Goal: Information Seeking & Learning: Learn about a topic

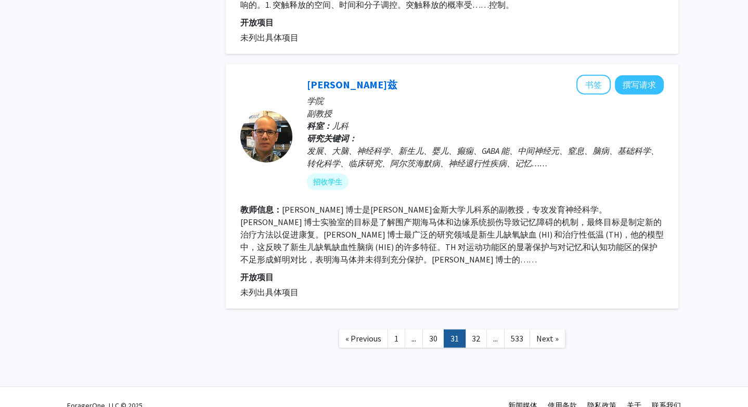
scroll to position [2117, 0]
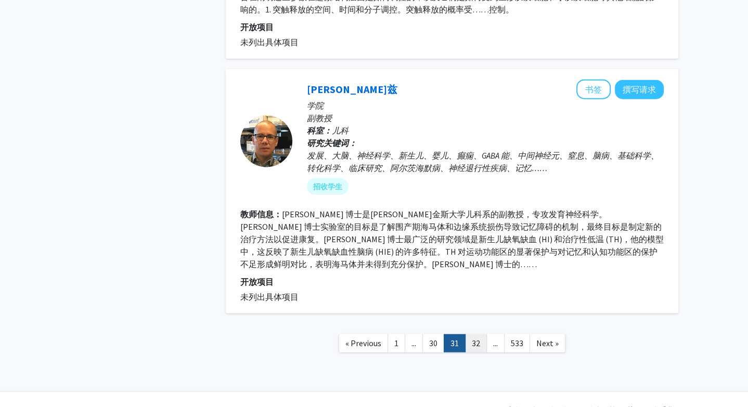
click at [480, 334] on link "32" at bounding box center [476, 343] width 22 height 18
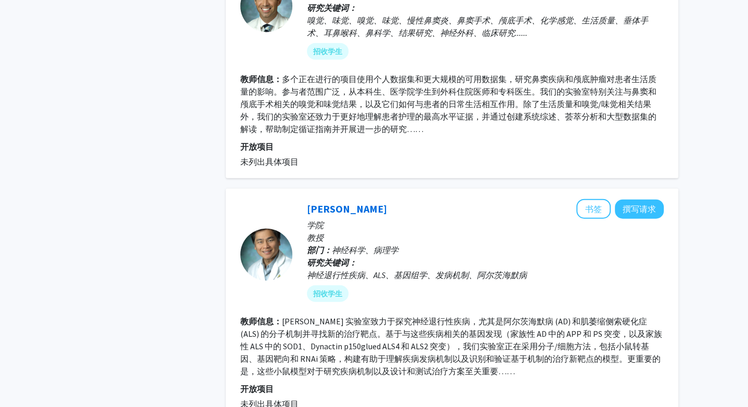
scroll to position [2221, 0]
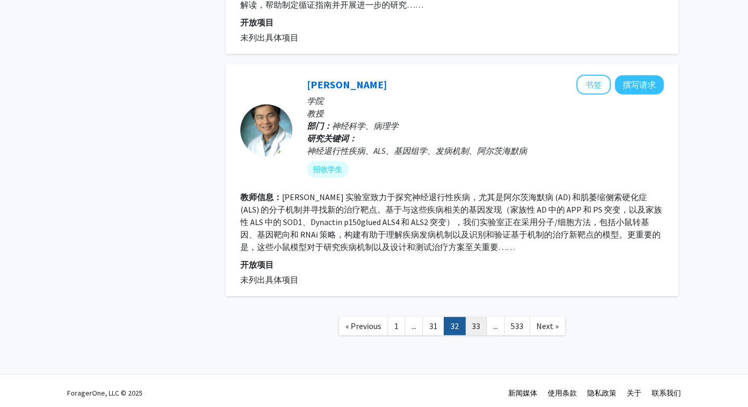
click at [476, 318] on link "33" at bounding box center [476, 326] width 22 height 18
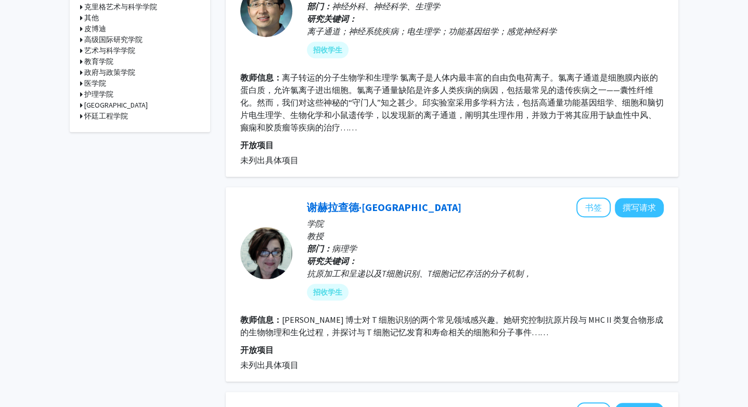
scroll to position [520, 0]
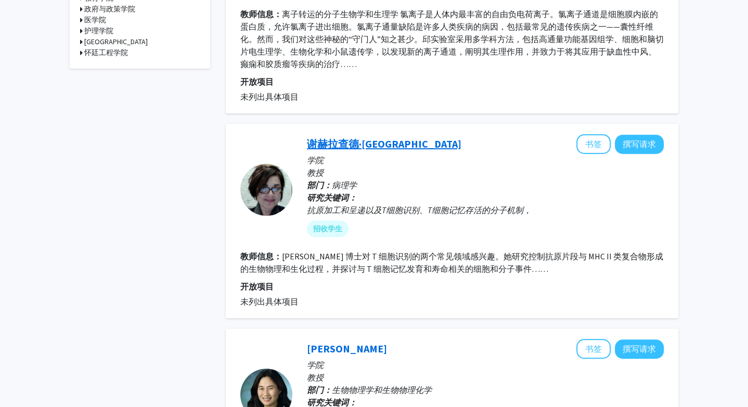
click at [398, 138] on font "谢赫拉查德·[GEOGRAPHIC_DATA]" at bounding box center [384, 143] width 154 height 13
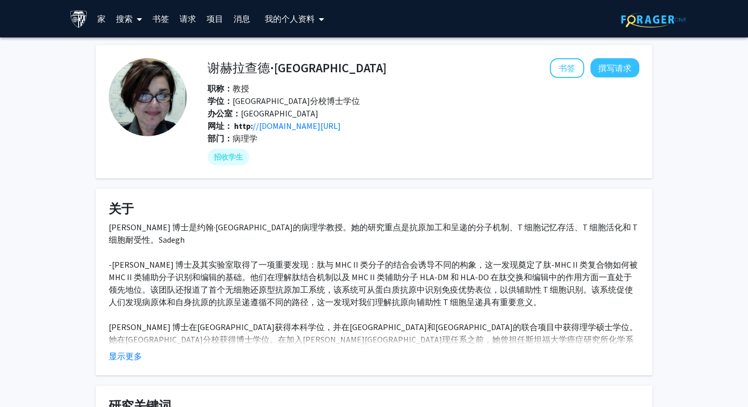
click at [311, 118] on div "办公室： [GEOGRAPHIC_DATA]" at bounding box center [423, 113] width 447 height 12
click at [311, 122] on font "//[DOMAIN_NAME][URL]" at bounding box center [297, 126] width 88 height 10
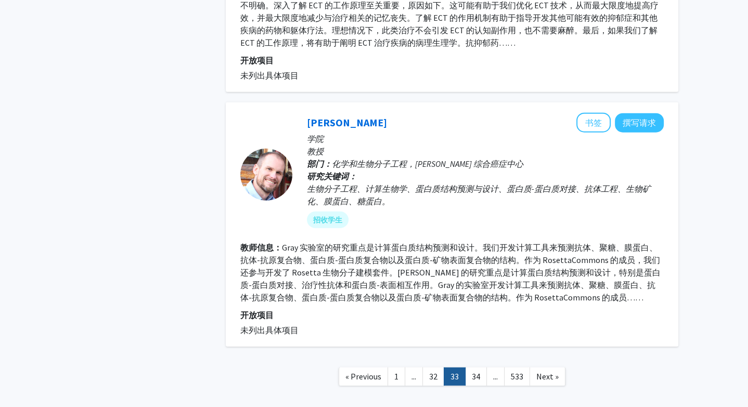
scroll to position [2214, 0]
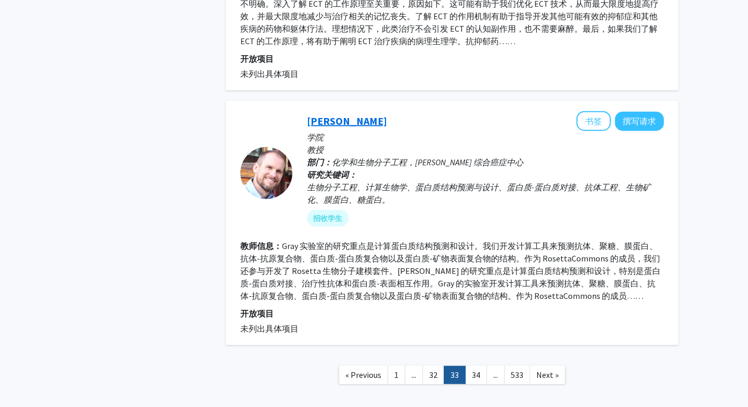
click at [344, 114] on font "[PERSON_NAME]" at bounding box center [347, 120] width 80 height 13
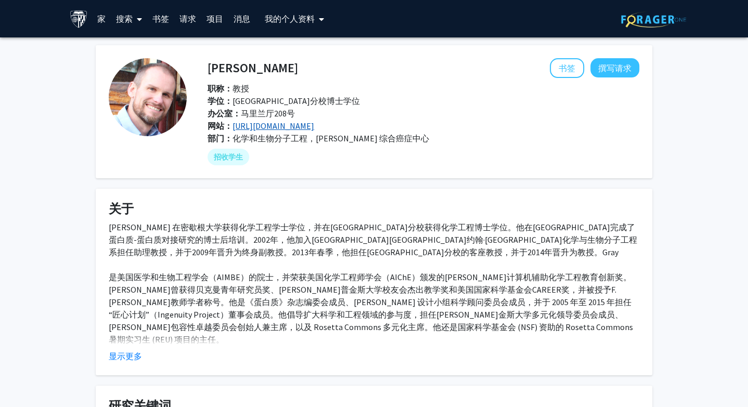
click at [294, 126] on font "[URL][DOMAIN_NAME]" at bounding box center [273, 126] width 82 height 10
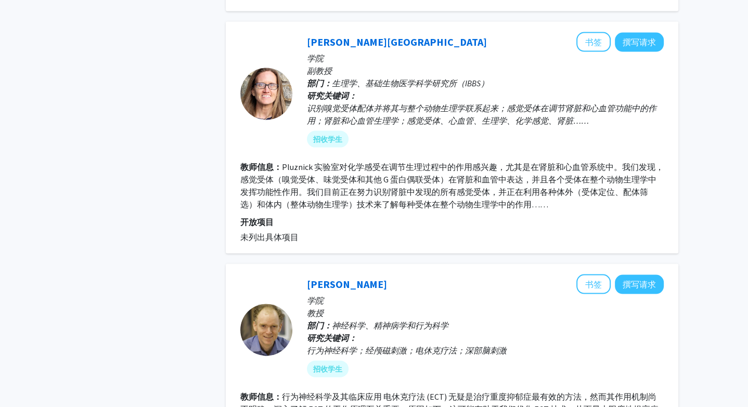
scroll to position [2251, 0]
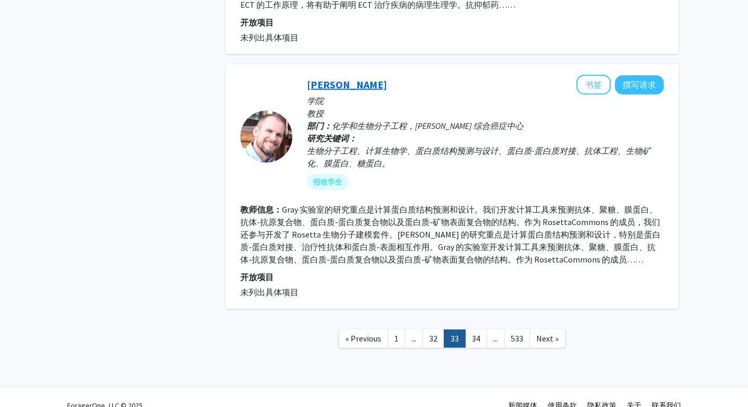
click at [343, 78] on font "[PERSON_NAME]" at bounding box center [347, 84] width 80 height 13
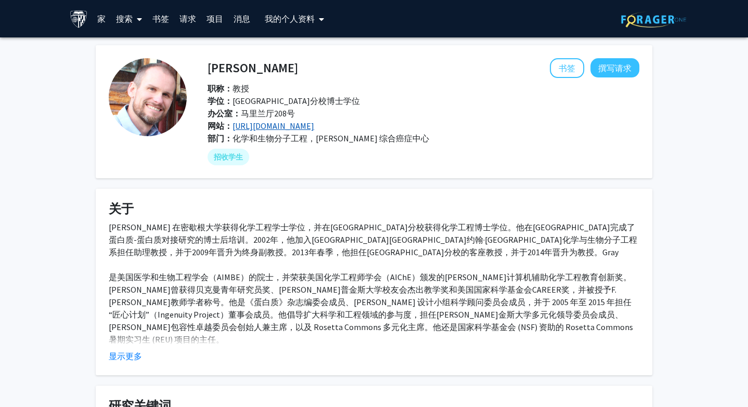
click at [280, 127] on font "[URL][DOMAIN_NAME]" at bounding box center [273, 126] width 82 height 10
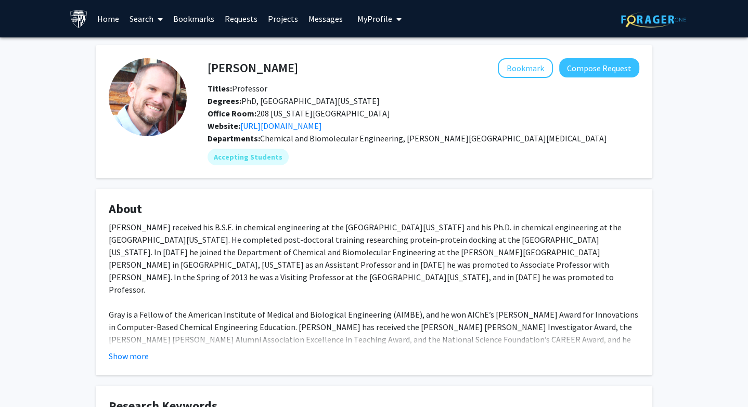
click at [298, 75] on div "Bookmark Compose Request" at bounding box center [468, 68] width 341 height 20
drag, startPoint x: 257, startPoint y: 66, endPoint x: 209, endPoint y: 67, distance: 48.4
click at [209, 67] on div "[PERSON_NAME] Bookmark Compose Request" at bounding box center [423, 68] width 447 height 20
copy h4 "[PERSON_NAME]"
click at [438, 74] on div "Bookmark Compose Request" at bounding box center [468, 68] width 341 height 20
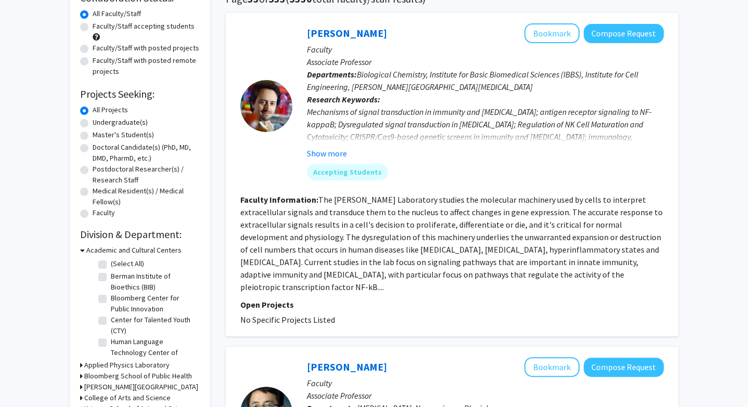
scroll to position [79, 0]
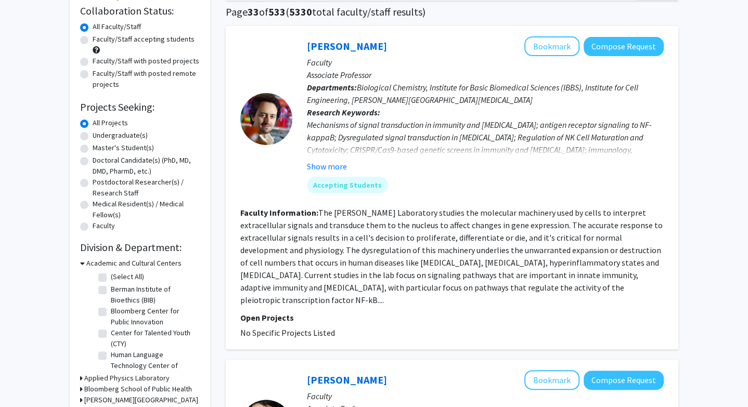
click at [496, 62] on p "Faculty" at bounding box center [485, 62] width 357 height 12
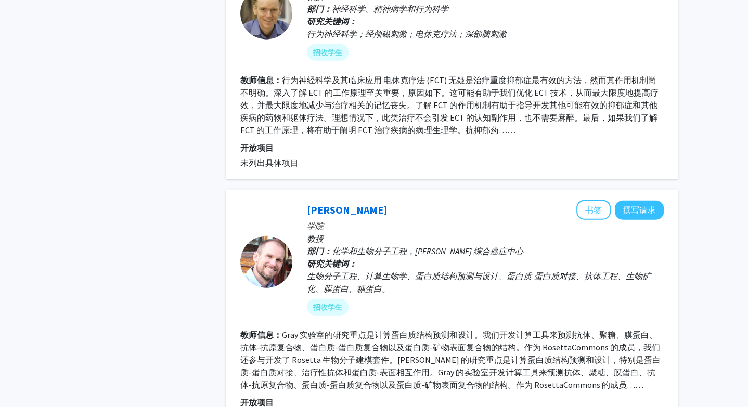
scroll to position [2251, 0]
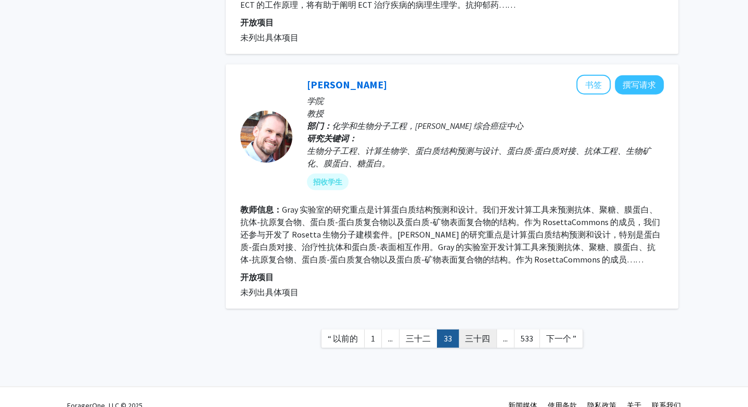
click at [482, 333] on font "三十四" at bounding box center [477, 338] width 25 height 10
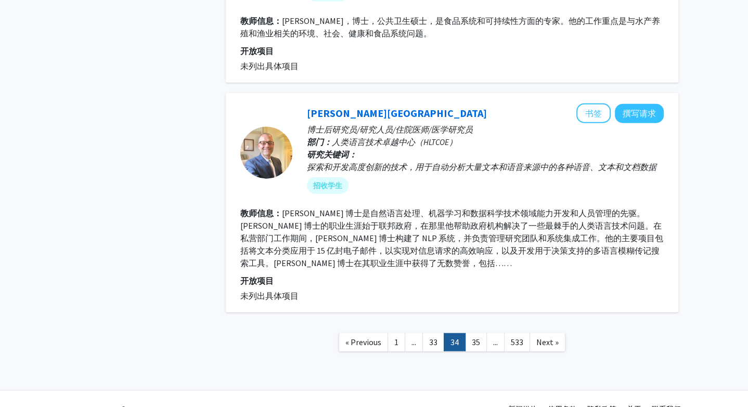
scroll to position [2059, 0]
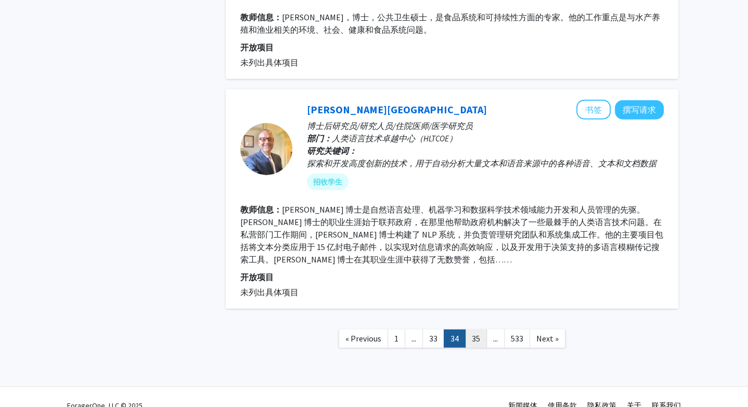
click at [475, 330] on link "35" at bounding box center [476, 339] width 22 height 18
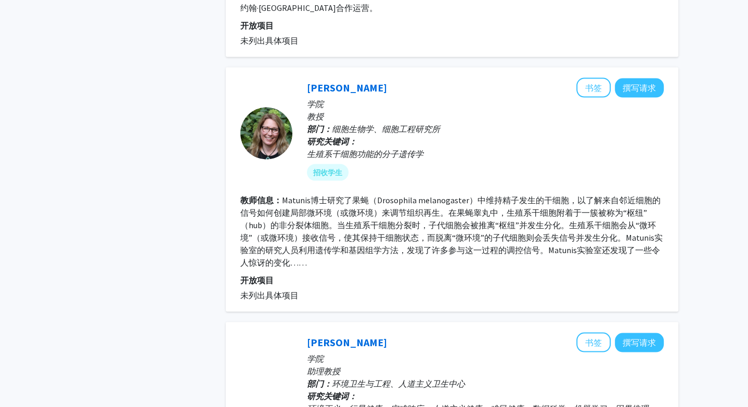
scroll to position [1741, 0]
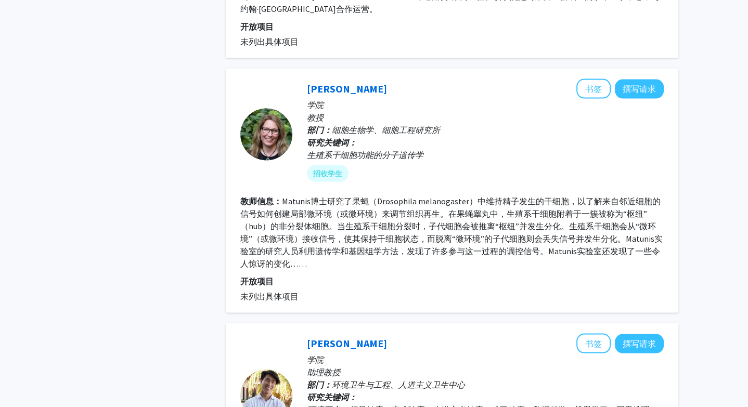
click at [356, 81] on div "[PERSON_NAME] 书签 撰写请求" at bounding box center [485, 89] width 357 height 20
click at [358, 82] on font "[PERSON_NAME]" at bounding box center [347, 88] width 80 height 13
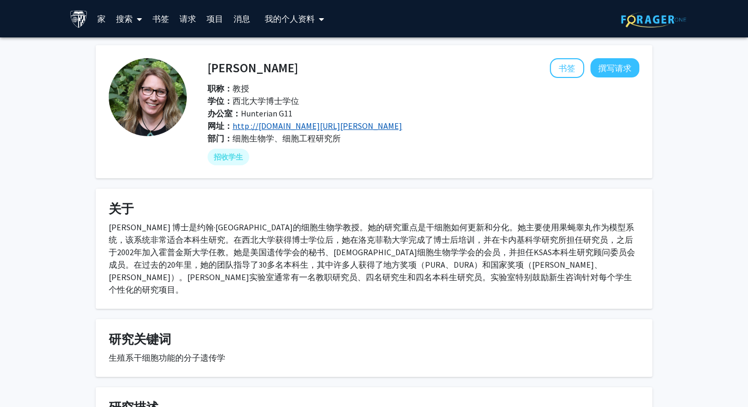
click at [292, 124] on font "http ://[DOMAIN_NAME][URL][PERSON_NAME]" at bounding box center [317, 126] width 170 height 10
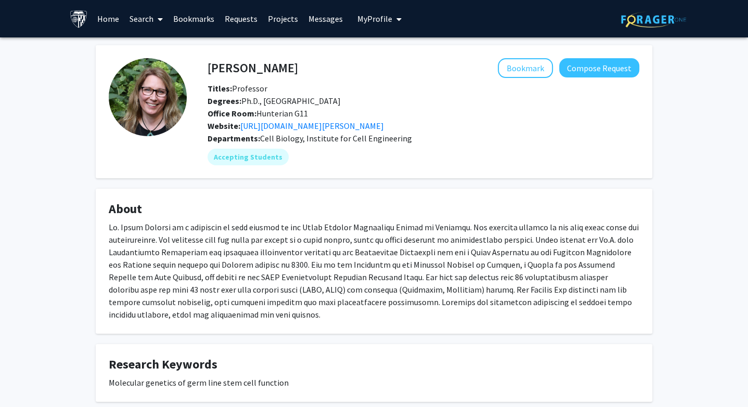
click at [271, 89] on div "Titles: Professor" at bounding box center [423, 88] width 447 height 12
drag, startPoint x: 278, startPoint y: 74, endPoint x: 209, endPoint y: 66, distance: 70.2
click at [209, 65] on h4 "[PERSON_NAME]" at bounding box center [252, 67] width 90 height 19
copy h4 "[PERSON_NAME]"
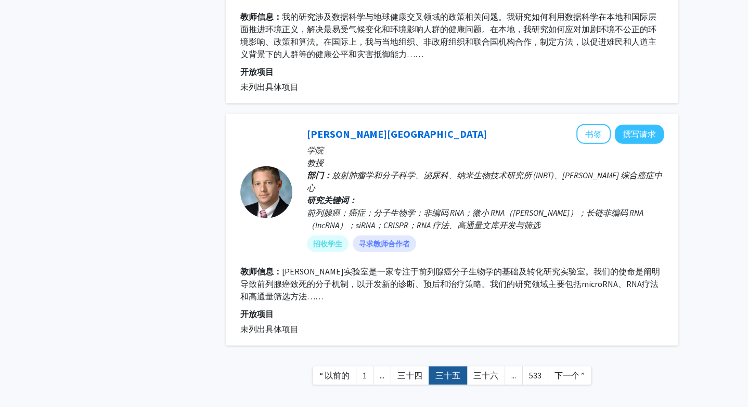
scroll to position [2194, 0]
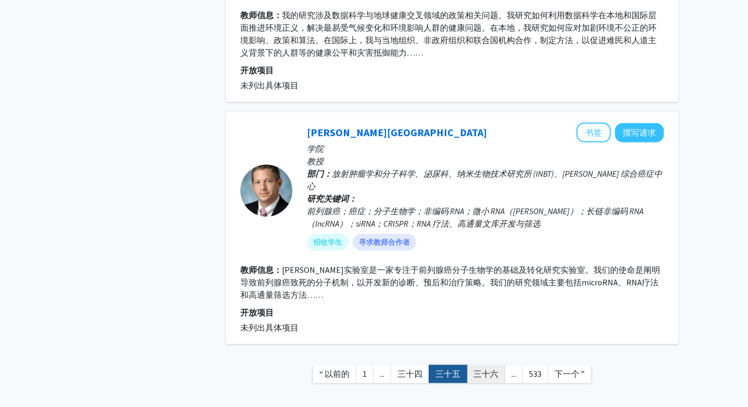
click at [479, 369] on font "三十六" at bounding box center [485, 374] width 25 height 10
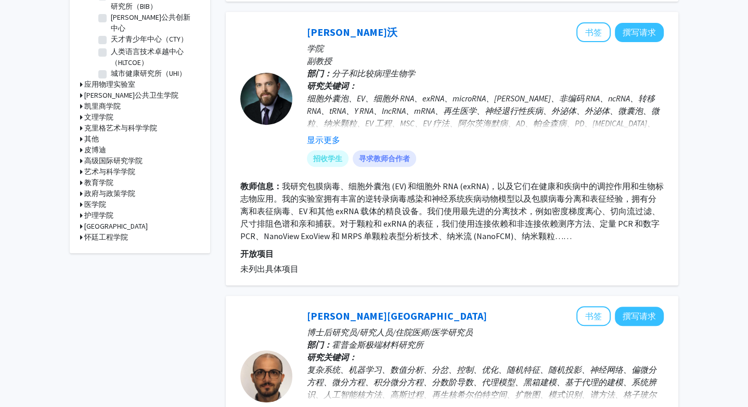
scroll to position [358, 0]
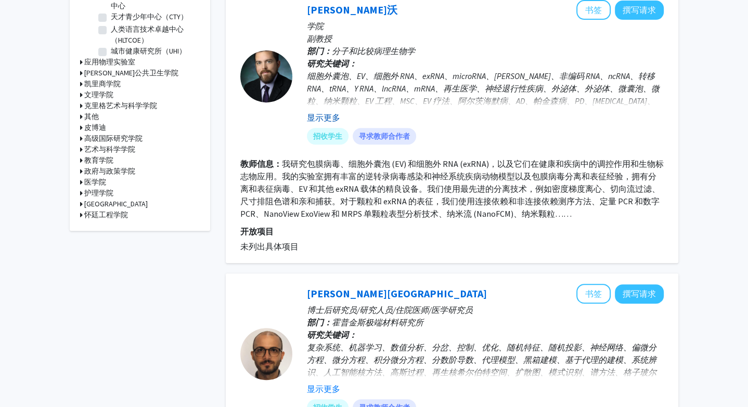
click at [337, 121] on button "显示更多" at bounding box center [323, 117] width 33 height 12
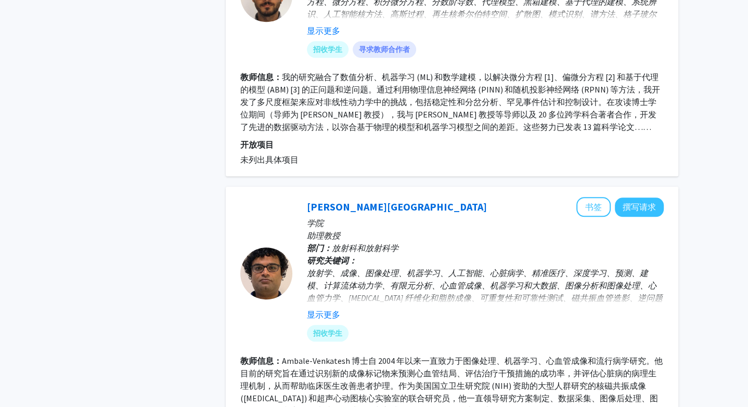
scroll to position [879, 0]
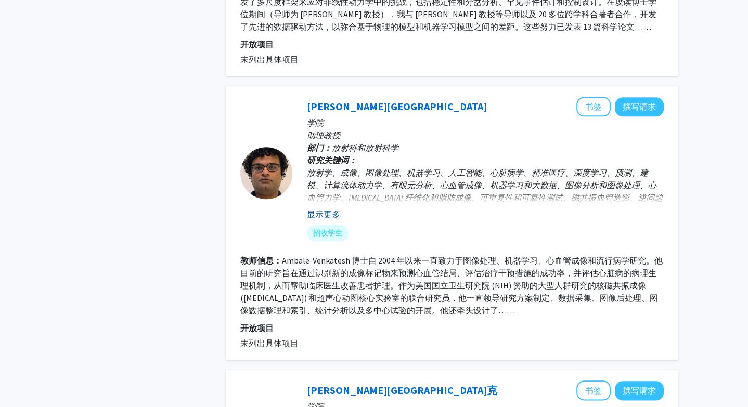
click at [327, 209] on font "显示更多" at bounding box center [323, 214] width 33 height 10
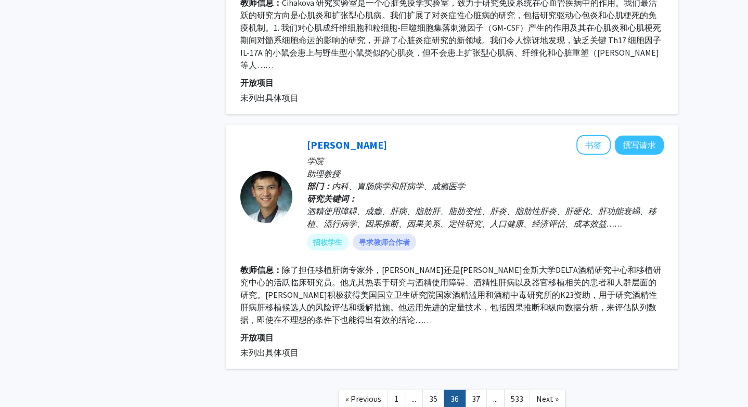
scroll to position [2363, 0]
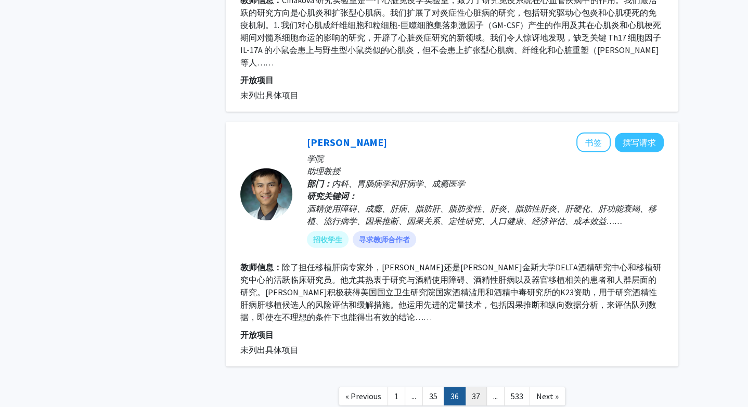
click at [479, 387] on link "37" at bounding box center [476, 396] width 22 height 18
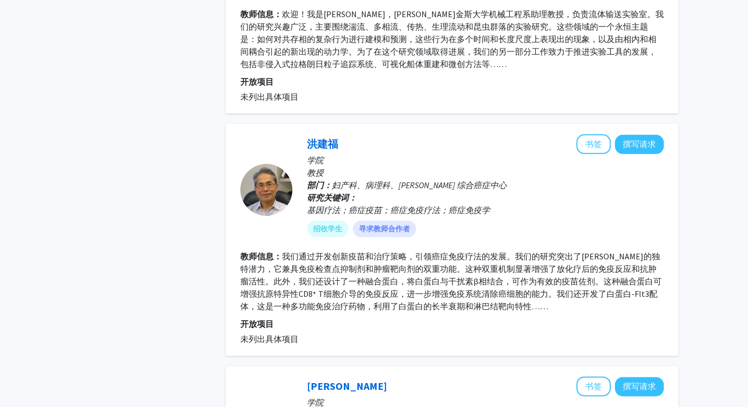
scroll to position [1105, 0]
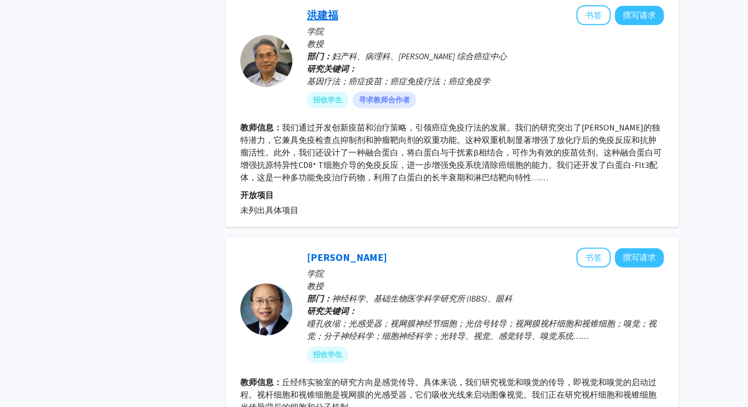
click at [331, 8] on font "洪建福" at bounding box center [322, 14] width 31 height 13
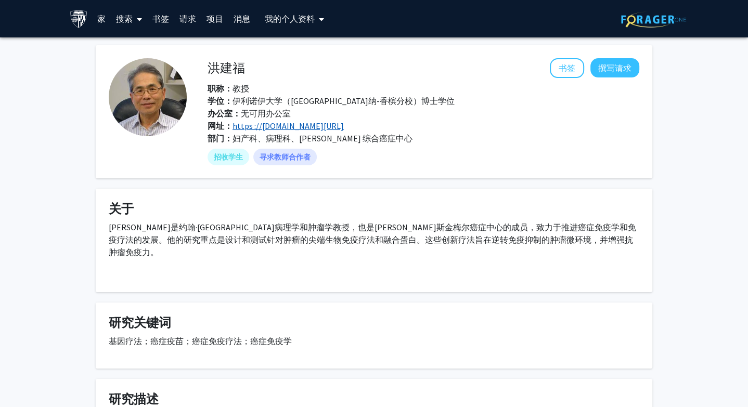
click at [256, 124] on font "https ://[DOMAIN_NAME][URL]" at bounding box center [287, 126] width 111 height 10
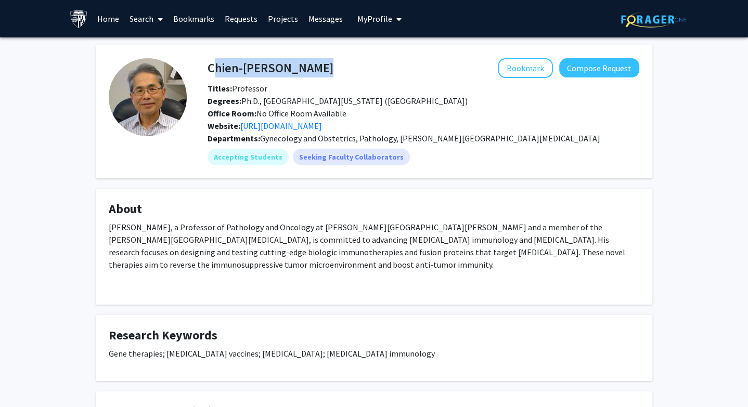
drag, startPoint x: 286, startPoint y: 71, endPoint x: 211, endPoint y: 70, distance: 75.4
click at [210, 69] on div "Chien-Fu Hung Bookmark Compose Request" at bounding box center [423, 68] width 447 height 20
copy h4 "Chien-[PERSON_NAME]"
click at [386, 227] on p "[PERSON_NAME], a Professor of Pathology and Oncology at [PERSON_NAME][GEOGRAPHI…" at bounding box center [374, 246] width 530 height 50
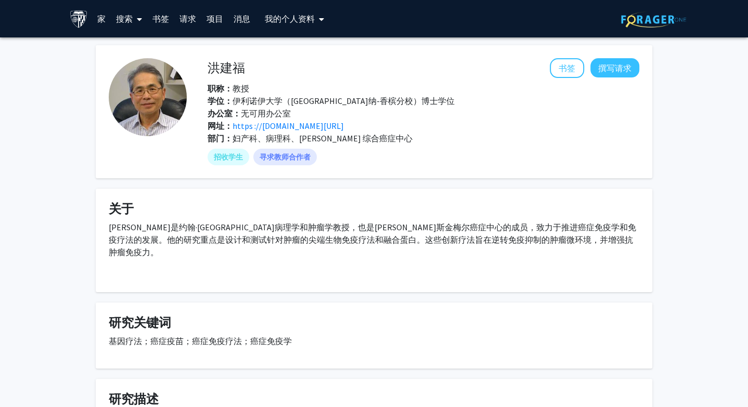
click at [420, 222] on font "[PERSON_NAME]是约翰·[GEOGRAPHIC_DATA]病理学和肿瘤学教授，也是[PERSON_NAME]斯金梅尔癌症中心的成员，致力于推进癌症免…" at bounding box center [372, 239] width 527 height 35
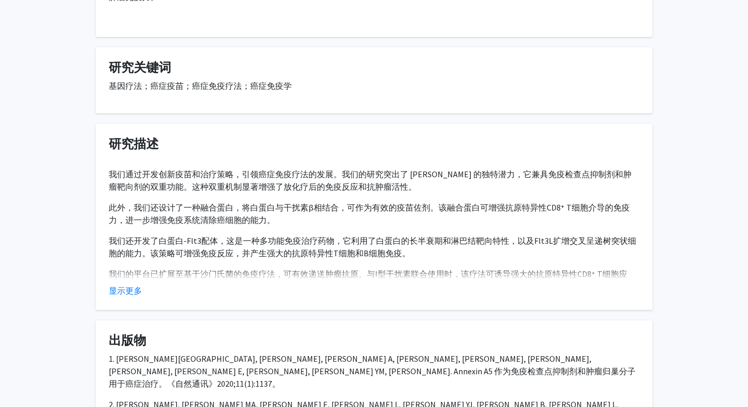
scroll to position [282, 0]
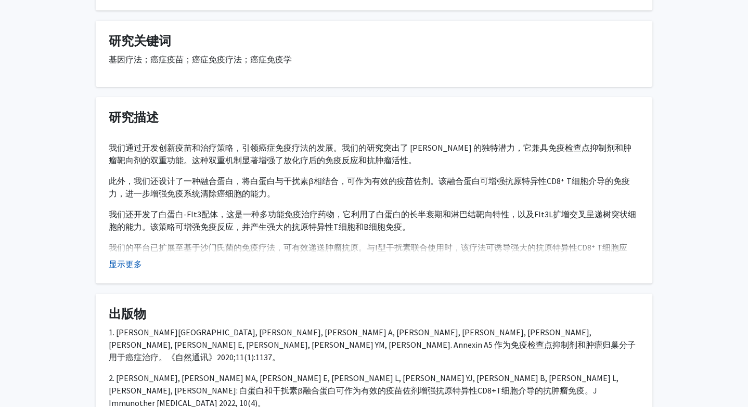
click at [132, 266] on font "显示更多" at bounding box center [125, 264] width 33 height 10
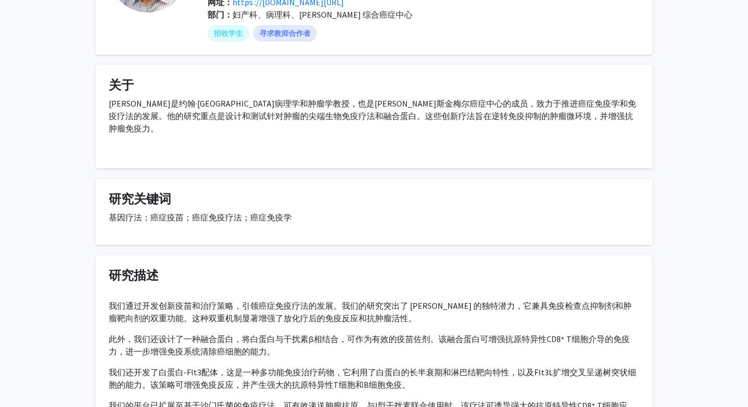
scroll to position [0, 0]
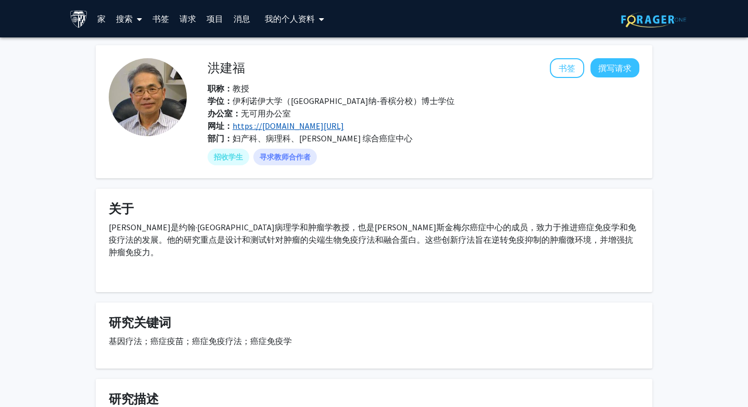
click at [344, 127] on font "https ://[DOMAIN_NAME][URL]" at bounding box center [287, 126] width 111 height 10
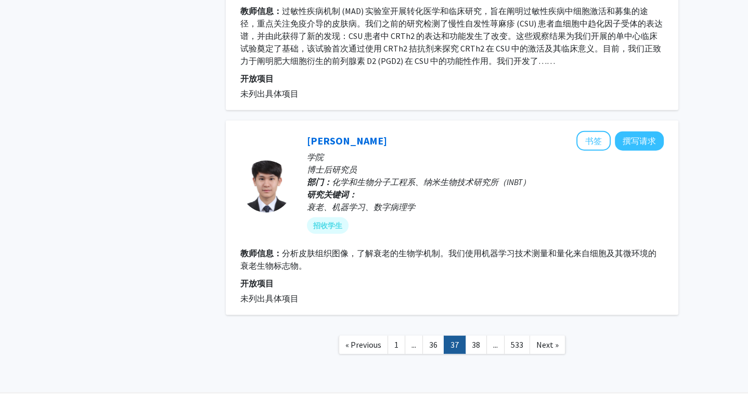
scroll to position [2197, 0]
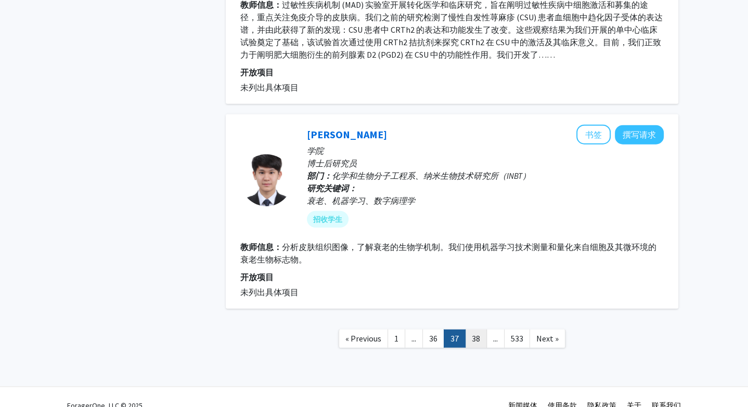
click at [479, 336] on link "38" at bounding box center [476, 339] width 22 height 18
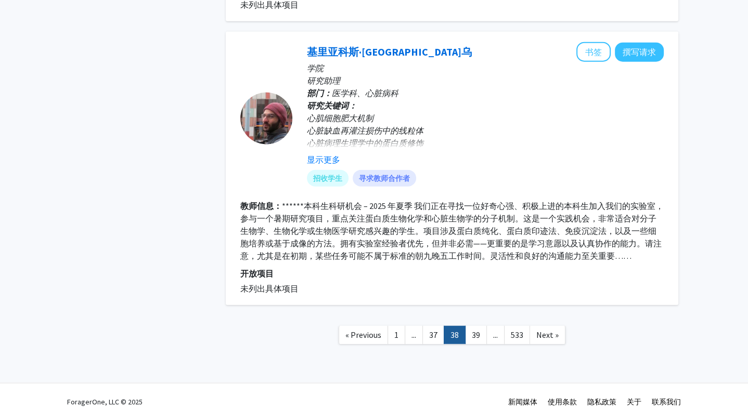
scroll to position [2093, 0]
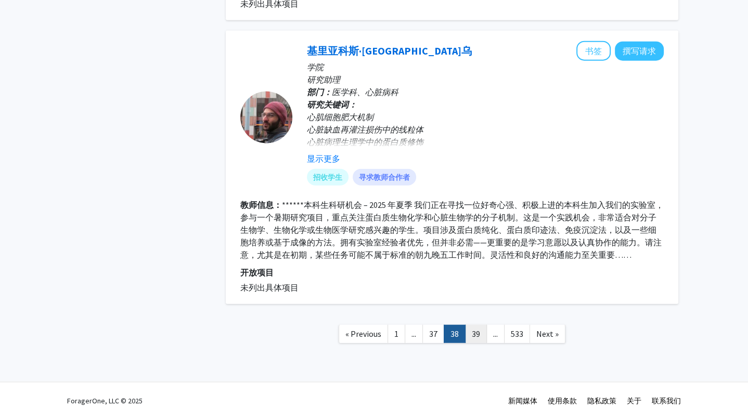
click at [479, 336] on link "39" at bounding box center [476, 334] width 22 height 18
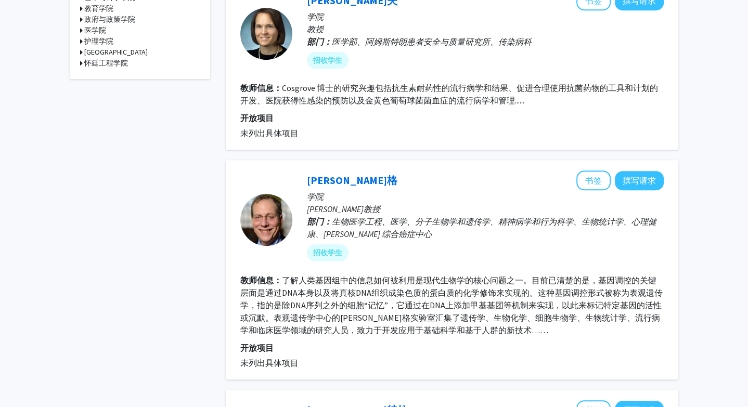
scroll to position [512, 0]
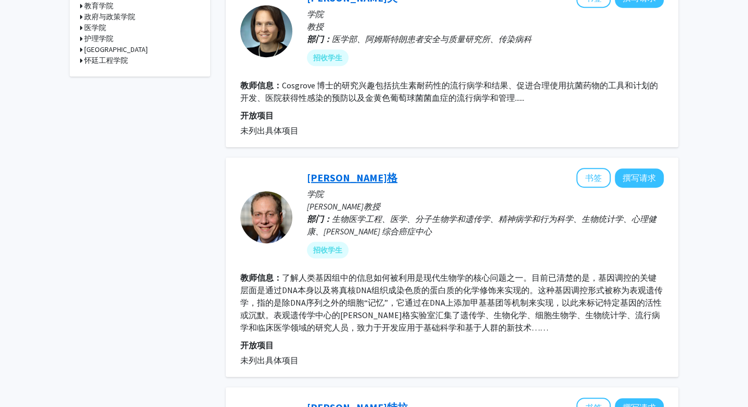
click at [348, 179] on font "[PERSON_NAME]格" at bounding box center [352, 177] width 90 height 13
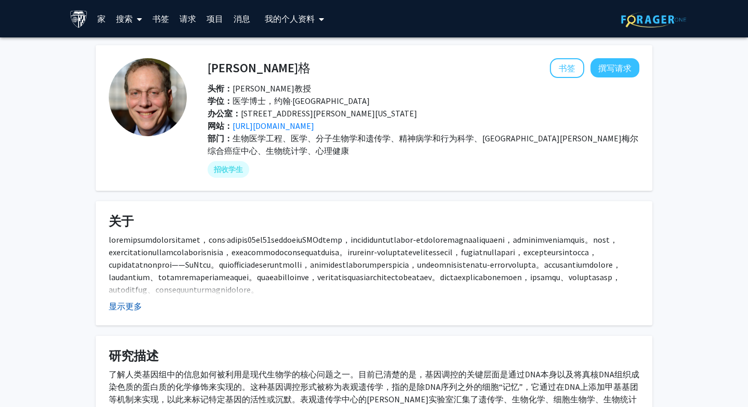
click at [139, 311] on font "显示更多" at bounding box center [125, 306] width 33 height 10
click at [277, 127] on font "[URL][DOMAIN_NAME]" at bounding box center [273, 126] width 82 height 10
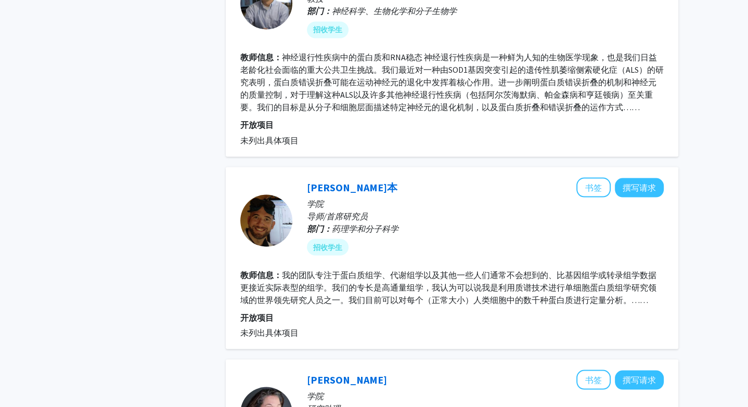
scroll to position [1823, 0]
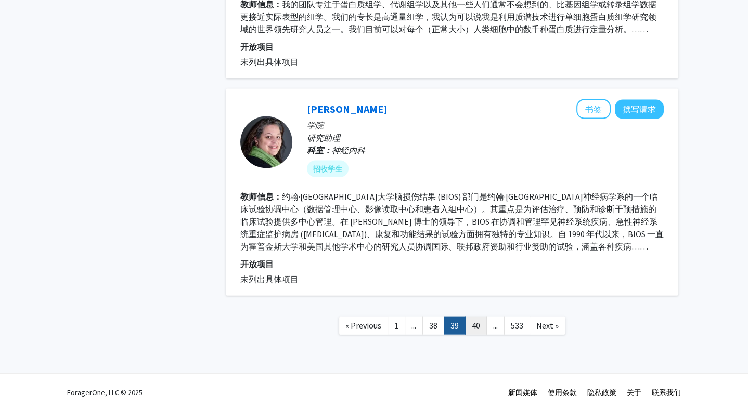
click at [475, 321] on link "40" at bounding box center [476, 326] width 22 height 18
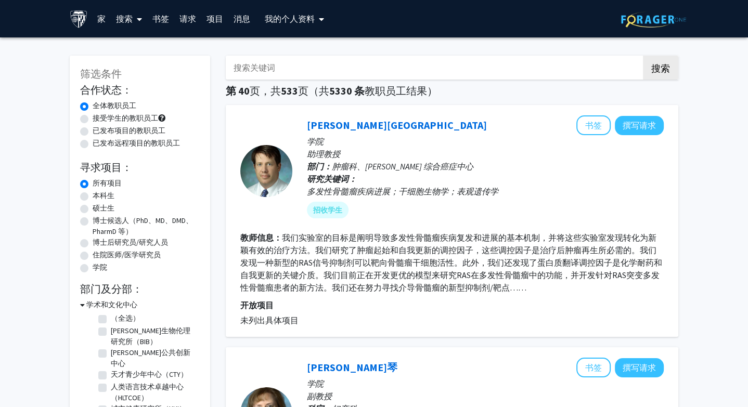
scroll to position [18, 0]
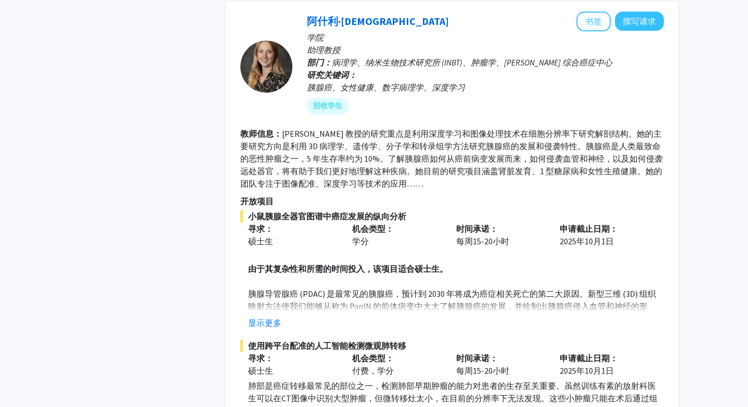
scroll to position [968, 0]
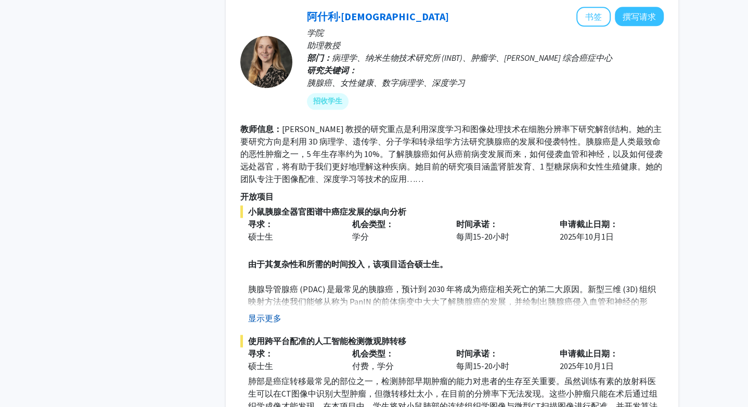
click at [276, 313] on font "显示更多" at bounding box center [264, 318] width 33 height 10
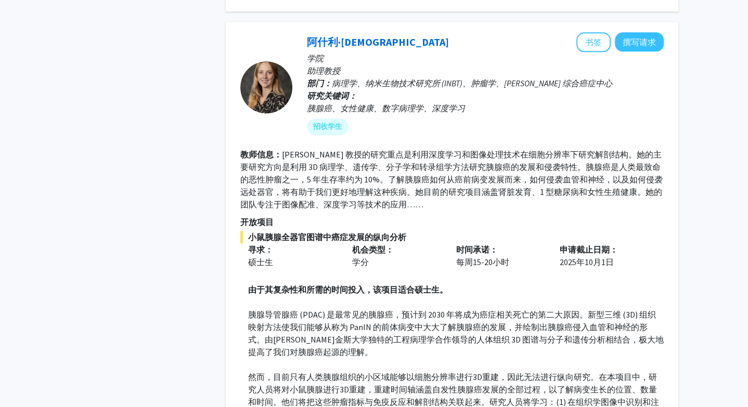
scroll to position [939, 0]
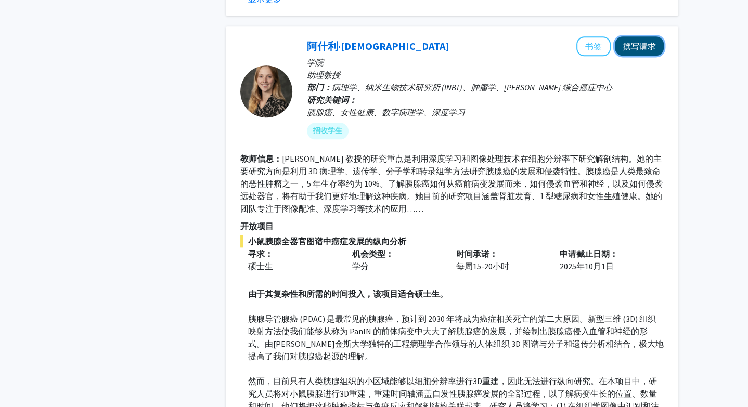
click at [655, 41] on font "撰写请求" at bounding box center [638, 46] width 33 height 10
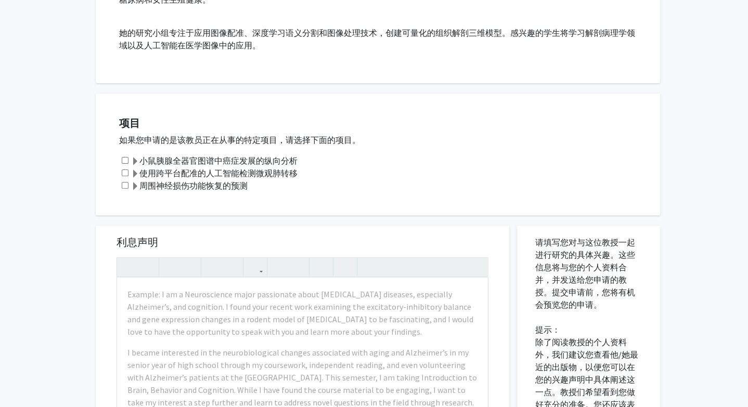
scroll to position [376, 0]
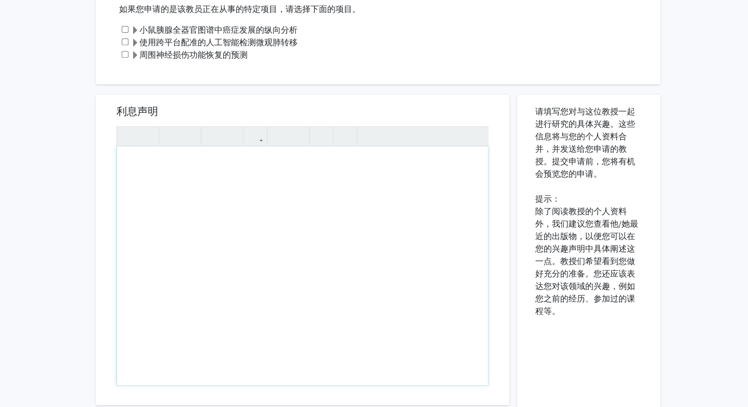
click at [432, 72] on div "项目 如果您申请的是该教员正在从事的特定项目，请选择下面的项目。 小鼠胰腺全器官图谱中癌症发展的纵向分析 使用跨平台配准的人工智能检测微观肺转移 周围神经损伤…" at bounding box center [378, 24] width 564 height 122
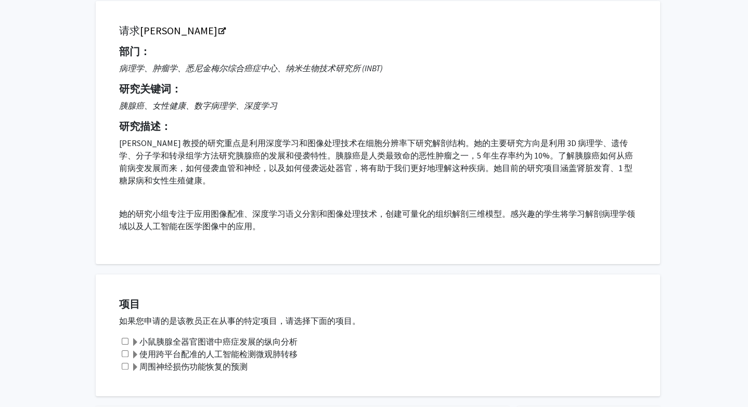
scroll to position [62, 0]
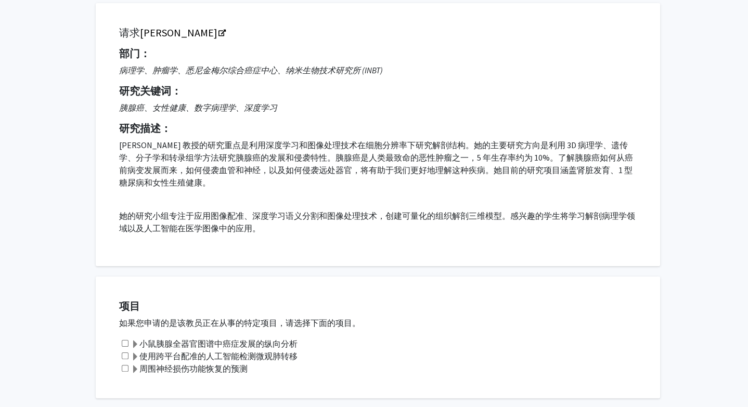
click at [130, 345] on div "小鼠胰腺全器官图谱中癌症发展的纵向分析" at bounding box center [384, 343] width 530 height 12
click at [126, 343] on input "checkbox" at bounding box center [125, 343] width 7 height 7
checkbox input "true"
click at [126, 353] on input "checkbox" at bounding box center [125, 356] width 7 height 7
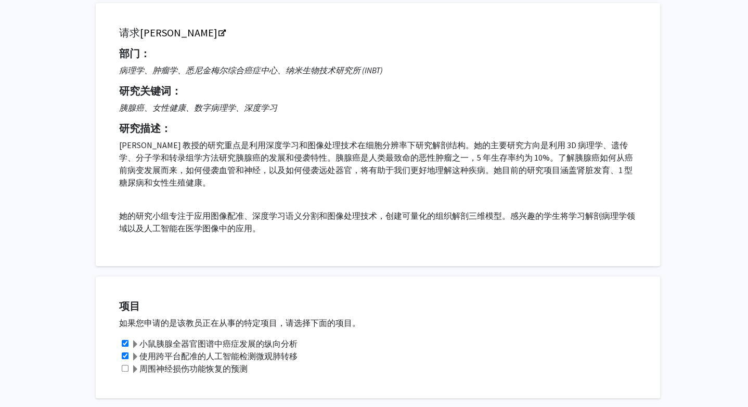
checkbox input "false"
click at [126, 349] on div "小鼠胰腺全器官图谱中癌症发展的纵向分析" at bounding box center [384, 343] width 530 height 12
click at [126, 348] on div "小鼠胰腺全器官图谱中癌症发展的纵向分析" at bounding box center [384, 343] width 530 height 12
click at [126, 346] on div "小鼠胰腺全器官图谱中癌症发展的纵向分析" at bounding box center [384, 343] width 530 height 12
click at [126, 345] on input "checkbox" at bounding box center [125, 343] width 7 height 7
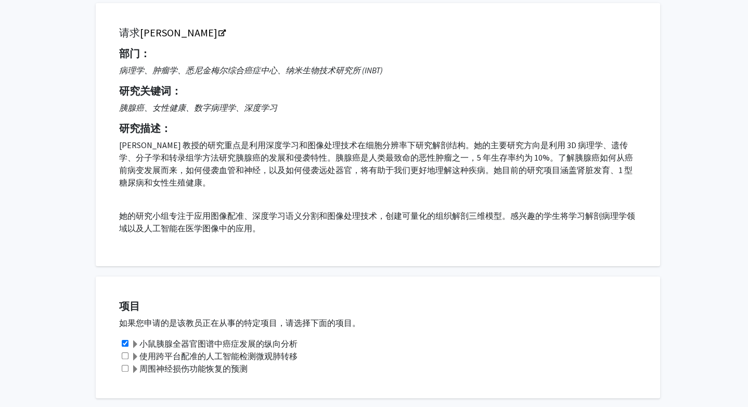
checkbox input "false"
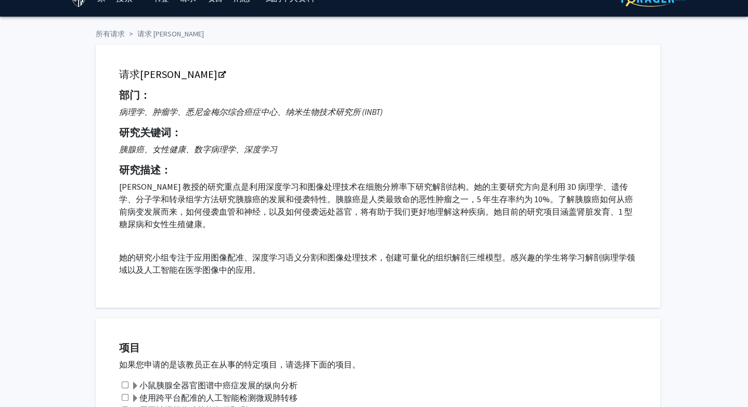
scroll to position [0, 0]
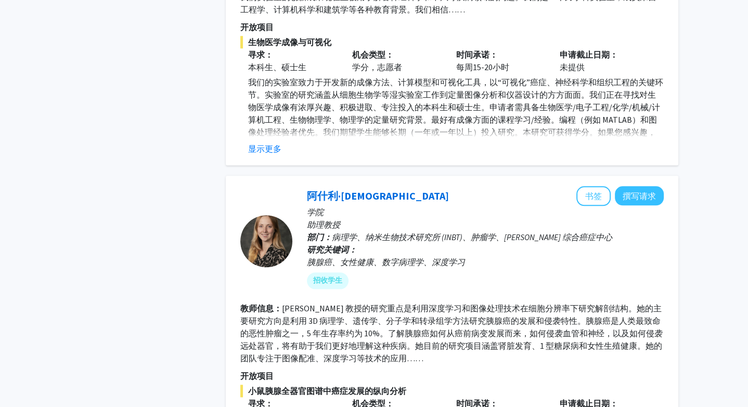
scroll to position [789, 0]
click at [319, 189] on font "阿什利·基门" at bounding box center [378, 195] width 142 height 13
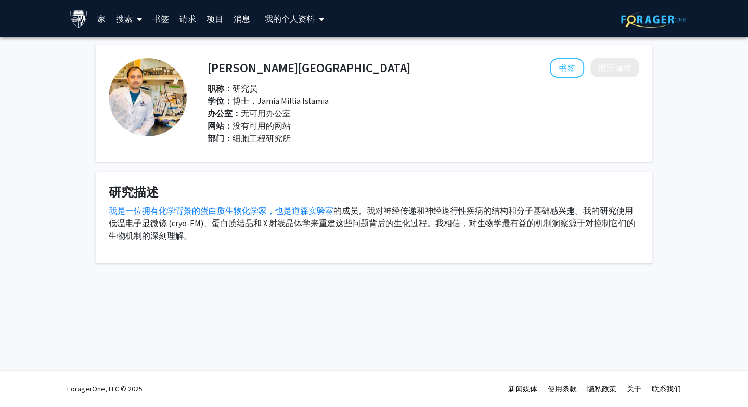
click at [127, 17] on font "搜索" at bounding box center [124, 19] width 17 height 10
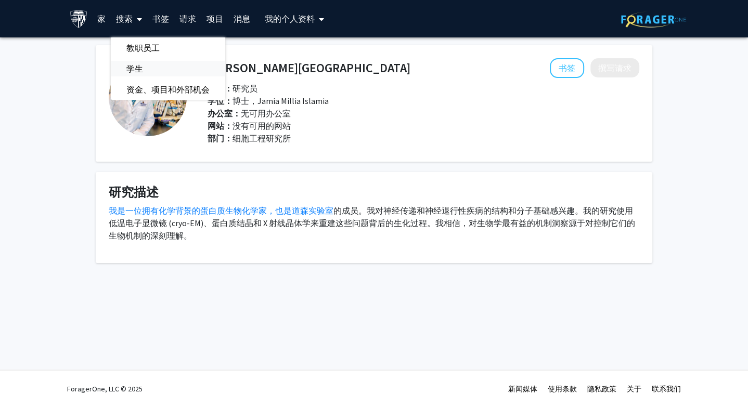
click at [136, 62] on span "学生" at bounding box center [135, 68] width 48 height 21
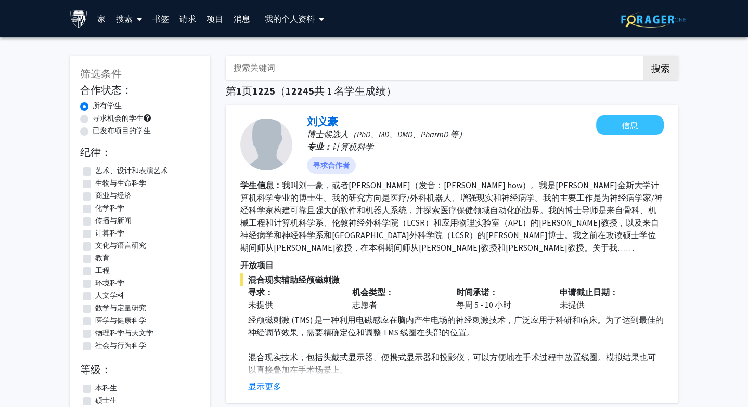
click at [124, 21] on font "搜索" at bounding box center [124, 19] width 17 height 10
click at [128, 44] on font "教职员工" at bounding box center [142, 48] width 33 height 10
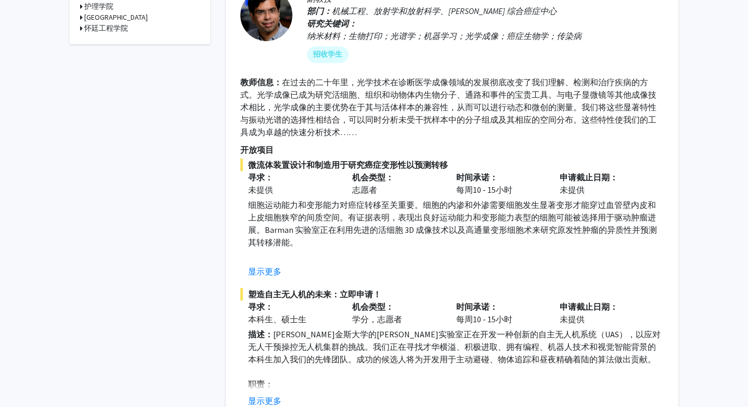
scroll to position [603, 0]
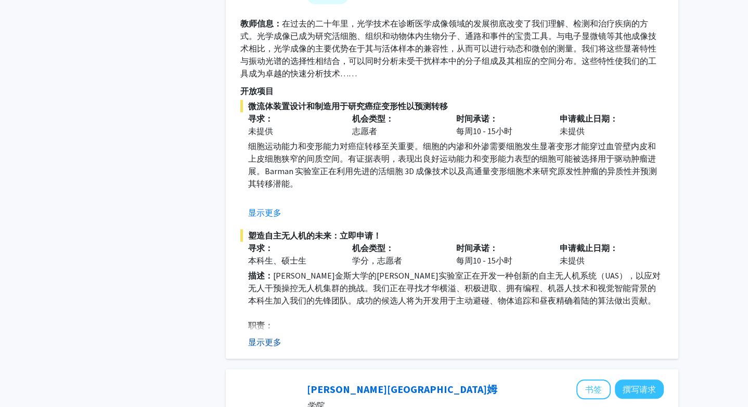
click at [254, 341] on font "显示更多" at bounding box center [264, 342] width 33 height 10
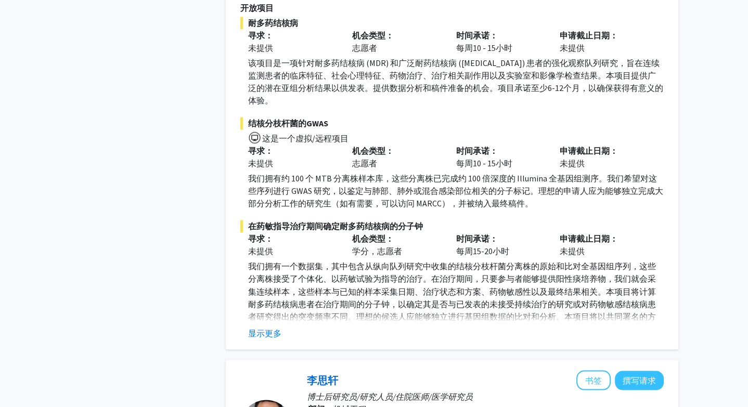
scroll to position [1387, 0]
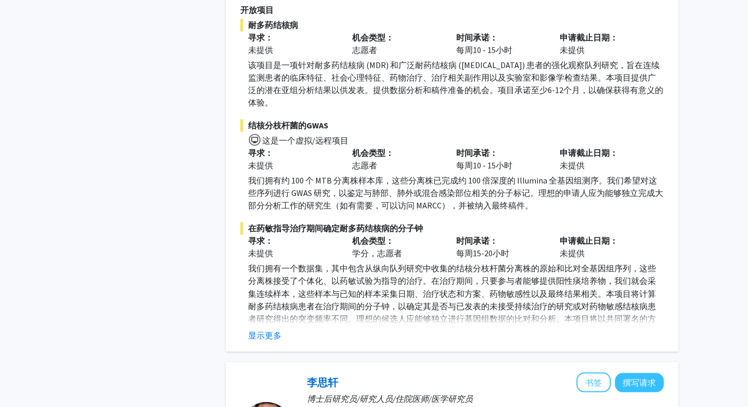
click at [272, 327] on div "杰弗里·托恩海姆 书签 撰写请求 学院 副教授 科室： 内科、儿科、传染病科 研究关键词： 结核病、耐药性结核病、全基因组测序、生物标志物评估、全球健康、流行…" at bounding box center [452, 93] width 452 height 517
click at [272, 330] on font "显示更多" at bounding box center [264, 335] width 33 height 10
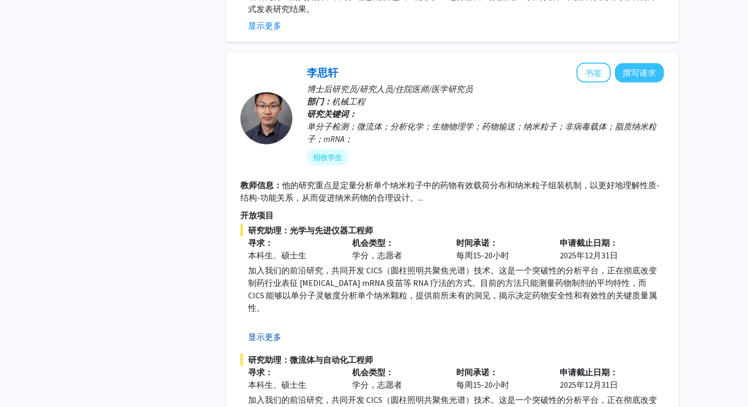
click at [272, 332] on font "显示更多" at bounding box center [264, 337] width 33 height 10
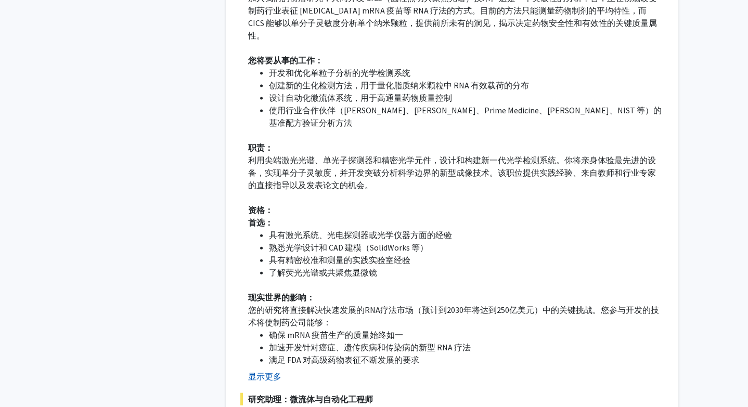
click at [269, 371] on font "显示更多" at bounding box center [264, 376] width 33 height 10
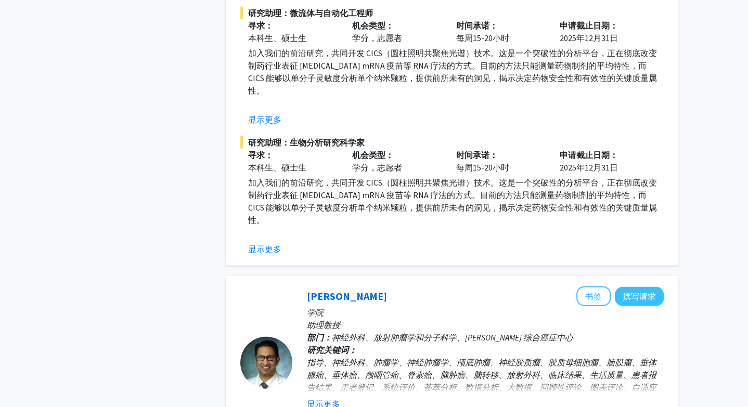
scroll to position [2062, 0]
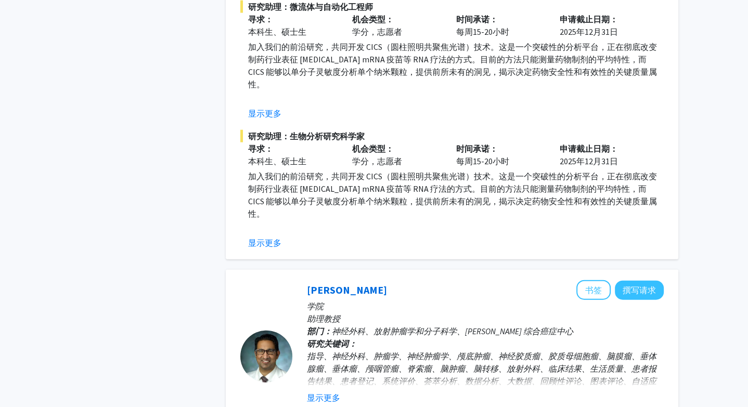
click at [270, 238] on font "显示更多" at bounding box center [264, 243] width 33 height 10
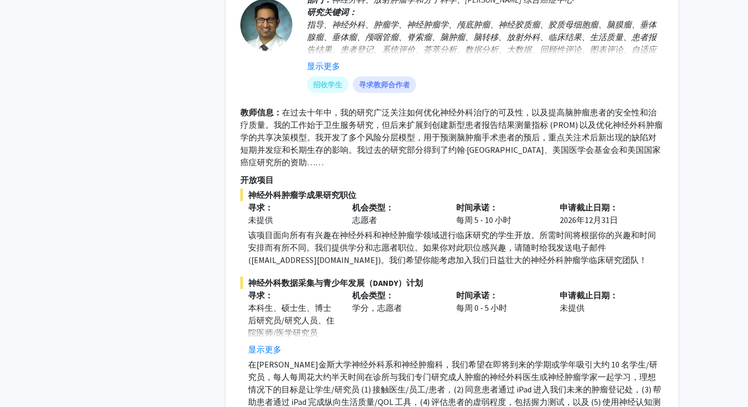
scroll to position [2754, 0]
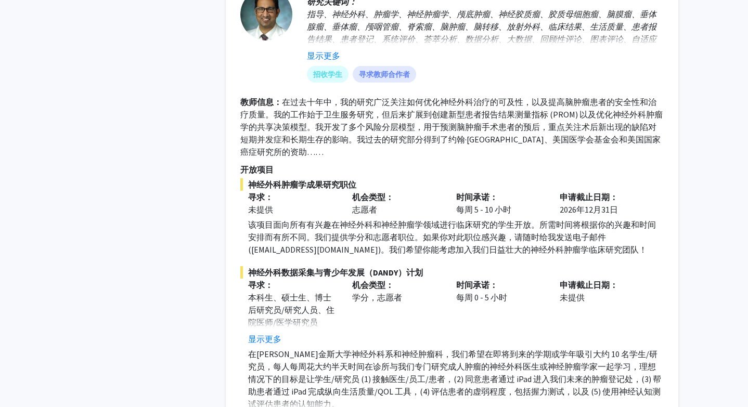
click at [263, 291] on fg-read-more "本科生、硕士生、博士后研究员/研究人员、住院医师/医学研究员 显示更多" at bounding box center [292, 318] width 88 height 54
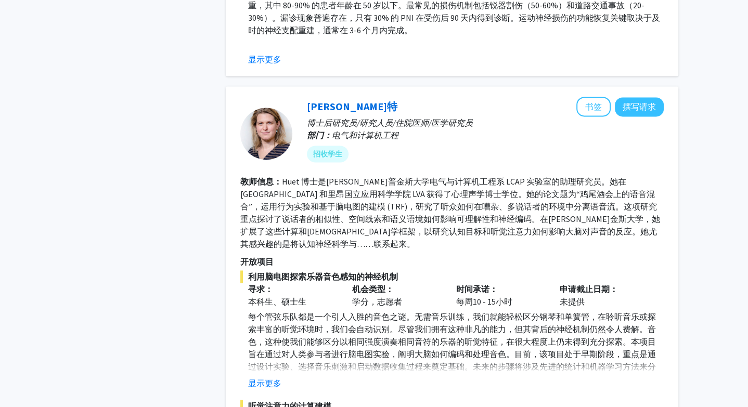
scroll to position [4632, 0]
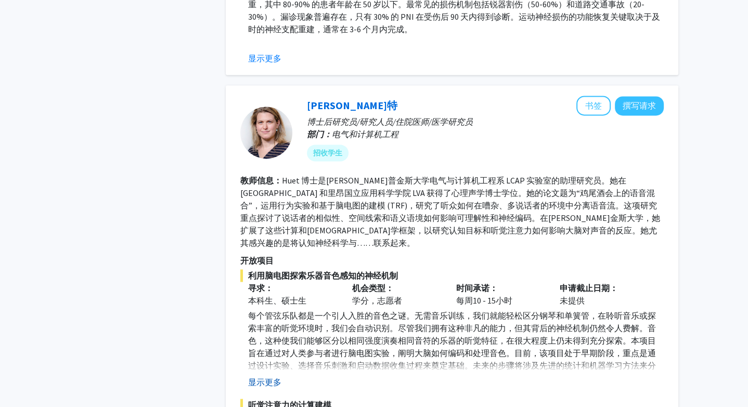
click at [277, 377] on font "显示更多" at bounding box center [264, 382] width 33 height 10
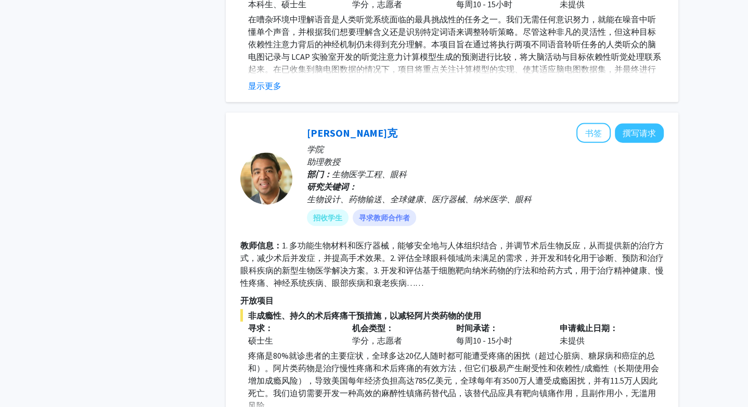
scroll to position [5336, 0]
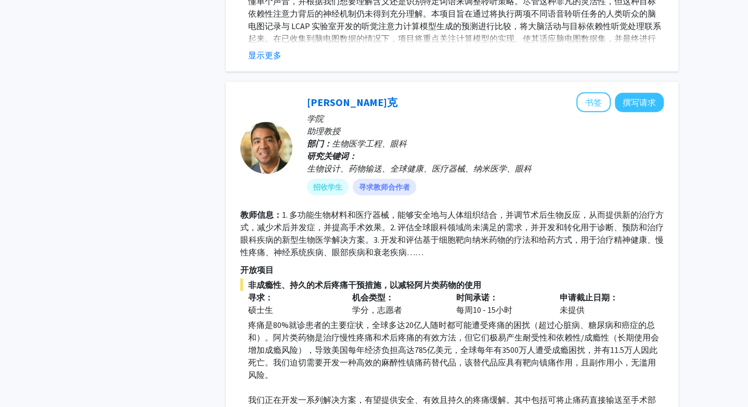
scroll to position [5383, 0]
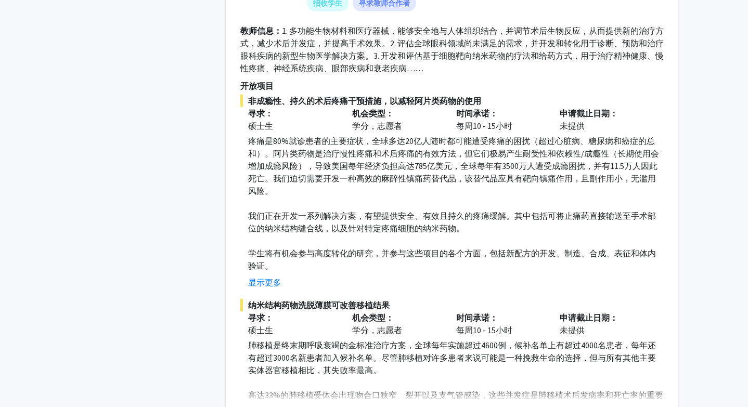
click at [279, 407] on font "显示更多" at bounding box center [264, 412] width 33 height 10
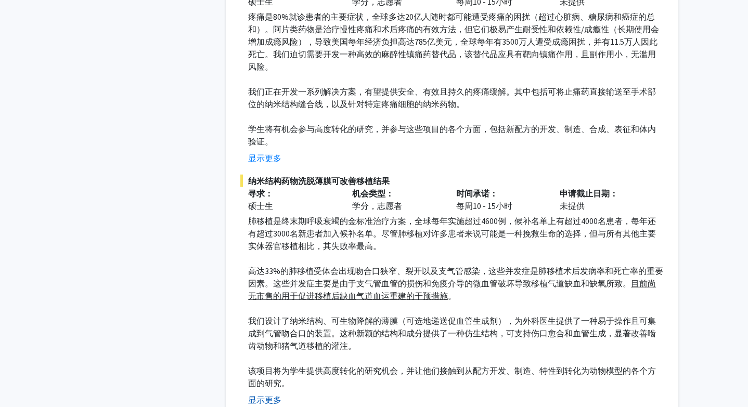
scroll to position [5696, 0]
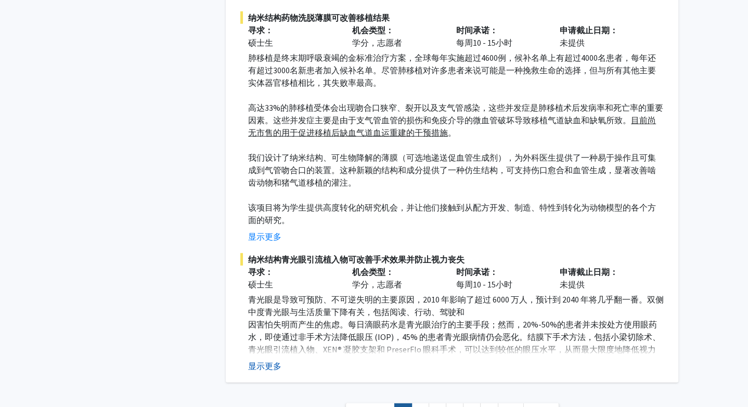
click at [265, 360] on button "显示更多" at bounding box center [264, 366] width 33 height 12
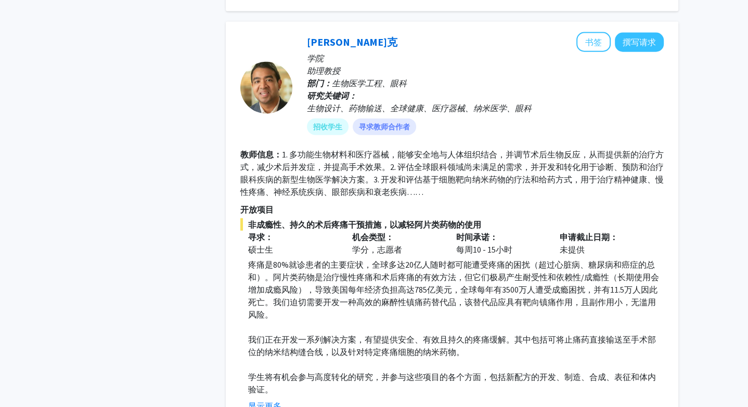
scroll to position [5394, 0]
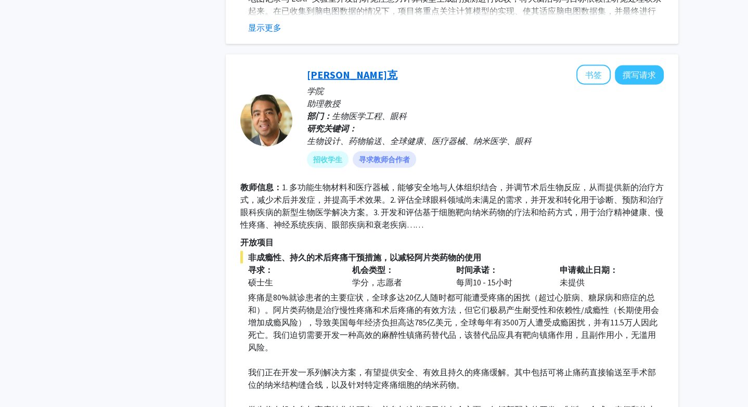
click at [322, 68] on font "库纳尔·帕里克" at bounding box center [352, 74] width 90 height 13
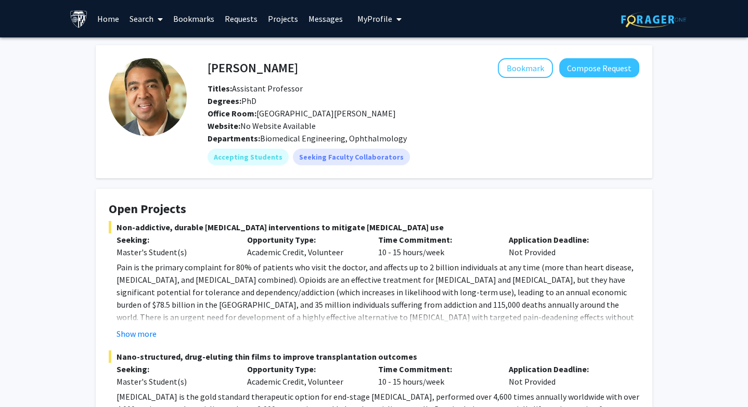
click at [283, 56] on fg-card "Kunal Parikh Bookmark Compose Request Titles: Assistant Professor Degrees: PhD …" at bounding box center [374, 111] width 556 height 133
drag, startPoint x: 277, startPoint y: 68, endPoint x: 209, endPoint y: 66, distance: 68.2
click at [209, 66] on div "Kunal Parikh Bookmark Compose Request" at bounding box center [423, 68] width 447 height 20
copy h4 "Kunal Parikh"
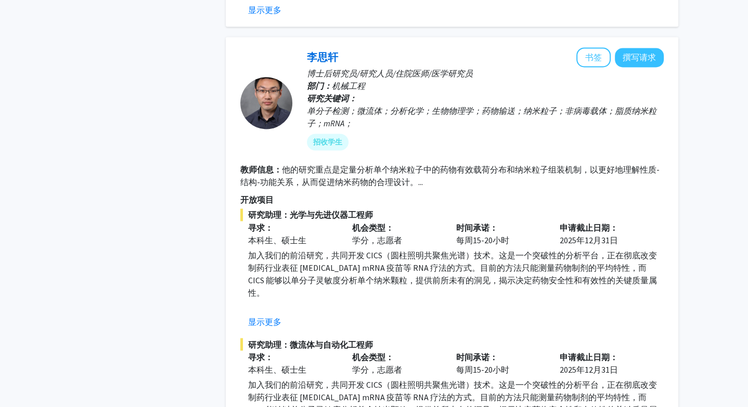
scroll to position [1458, 0]
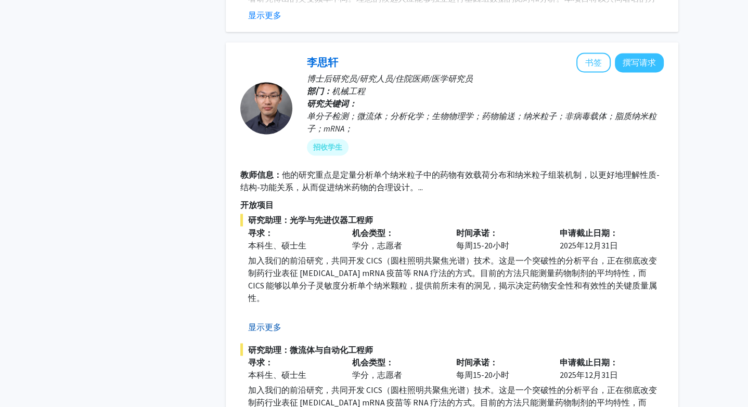
click at [269, 321] on font "显示更多" at bounding box center [264, 326] width 33 height 10
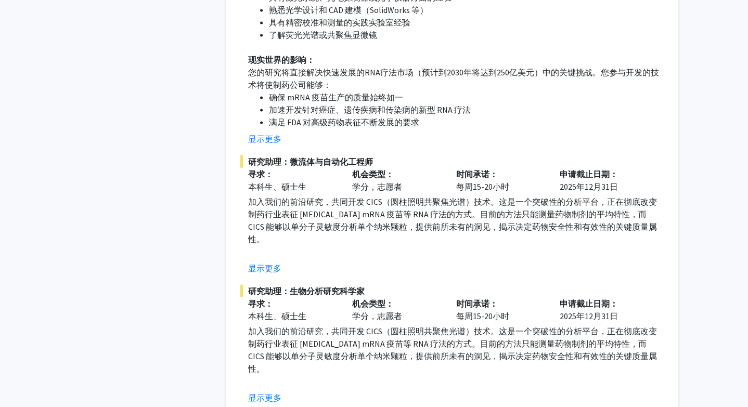
scroll to position [1963, 0]
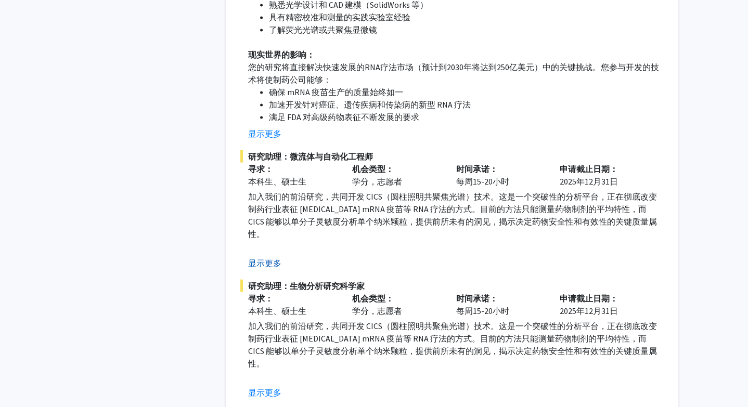
click at [276, 258] on font "显示更多" at bounding box center [264, 263] width 33 height 10
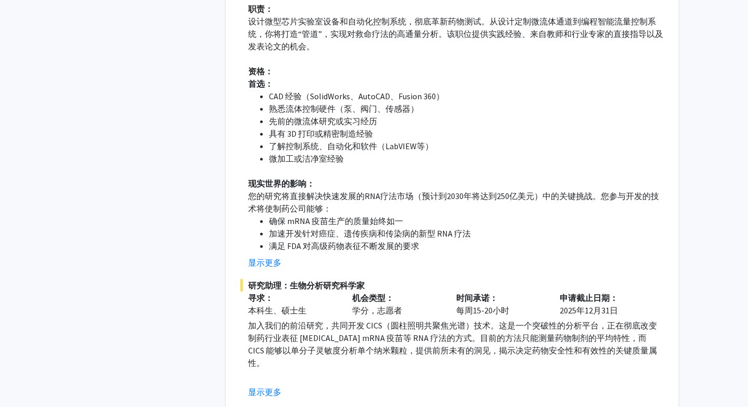
scroll to position [2306, 0]
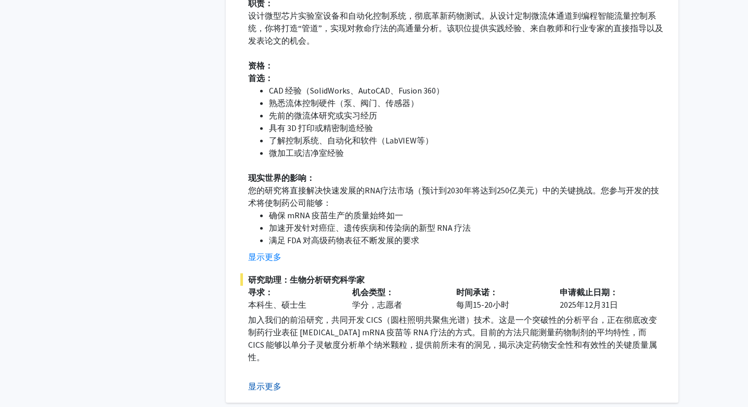
click at [274, 381] on font "显示更多" at bounding box center [264, 386] width 33 height 10
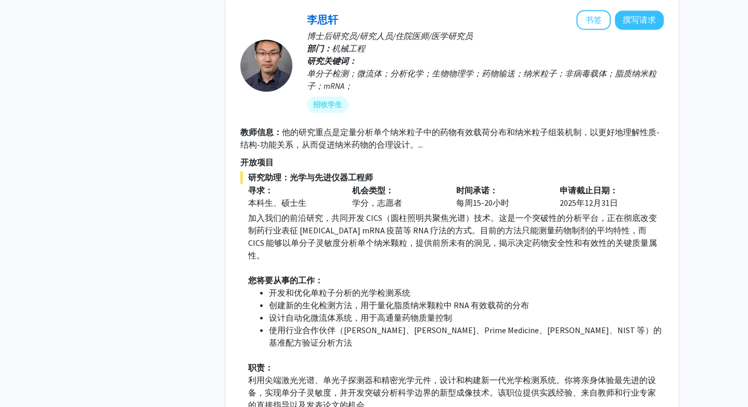
scroll to position [1491, 0]
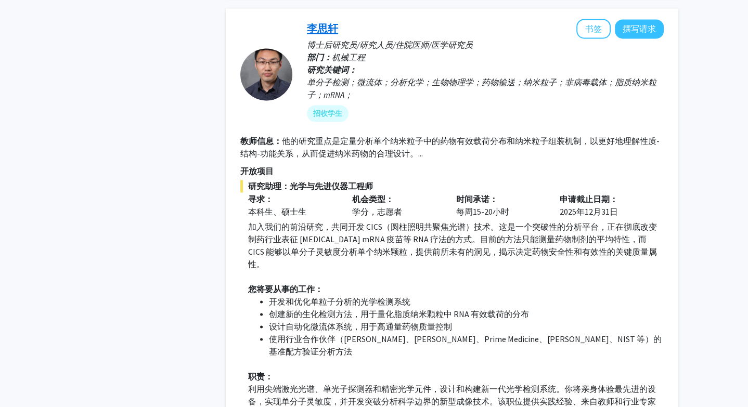
click at [326, 22] on font "李思轩" at bounding box center [322, 28] width 31 height 13
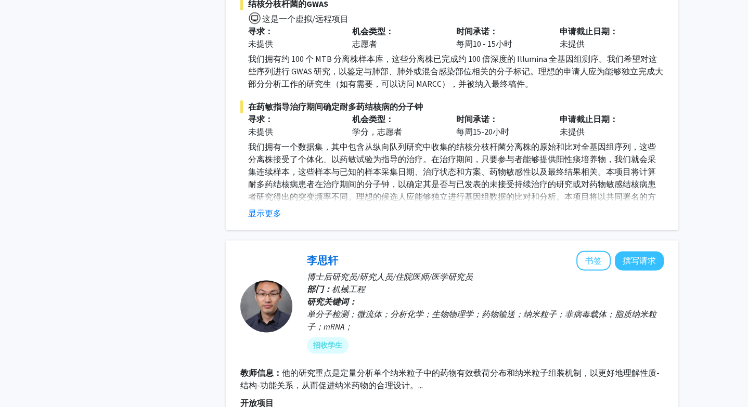
scroll to position [1377, 0]
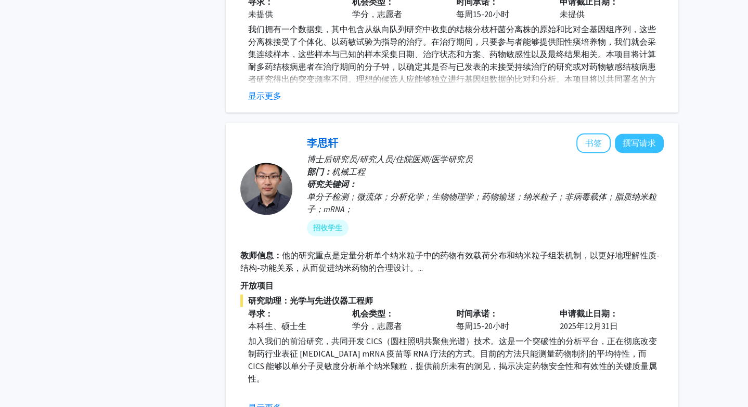
click at [334, 133] on div "李思轩 书签 撰写请求" at bounding box center [485, 143] width 357 height 20
click at [334, 136] on font "李思轩" at bounding box center [322, 142] width 31 height 13
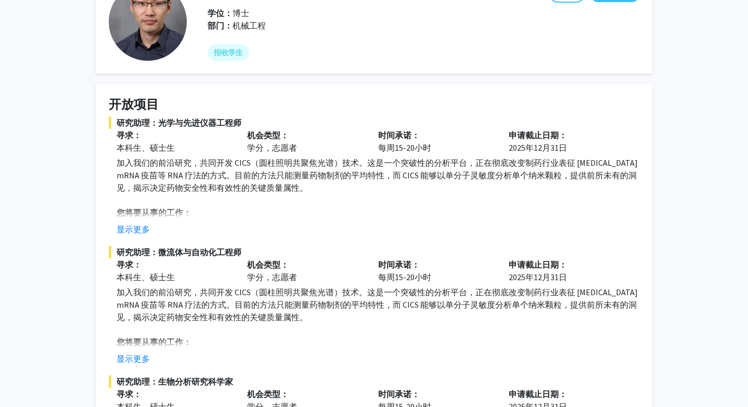
scroll to position [95, 0]
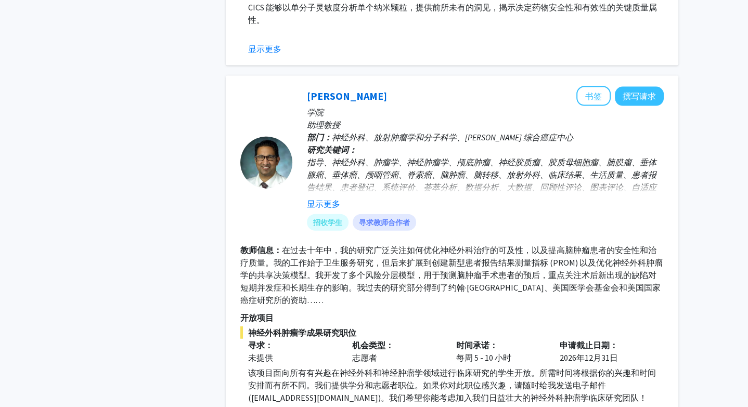
scroll to position [2009, 0]
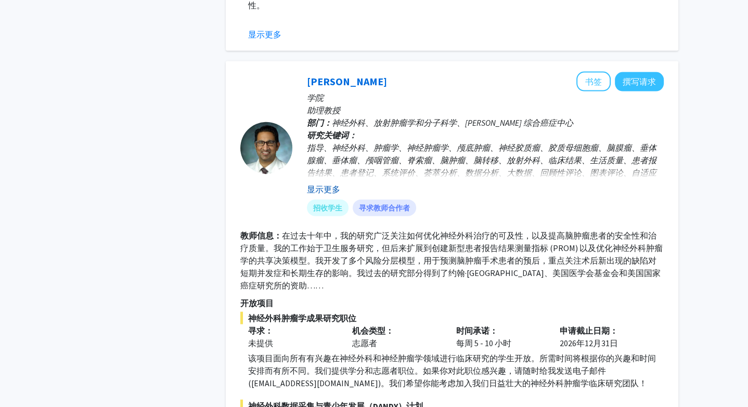
click at [333, 184] on font "显示更多" at bounding box center [323, 189] width 33 height 10
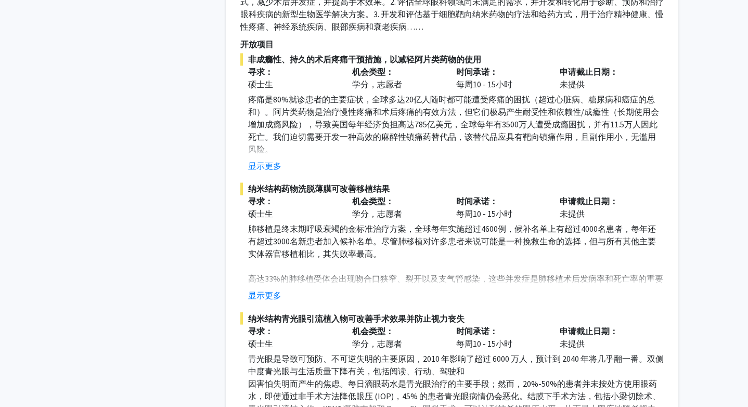
scroll to position [4850, 0]
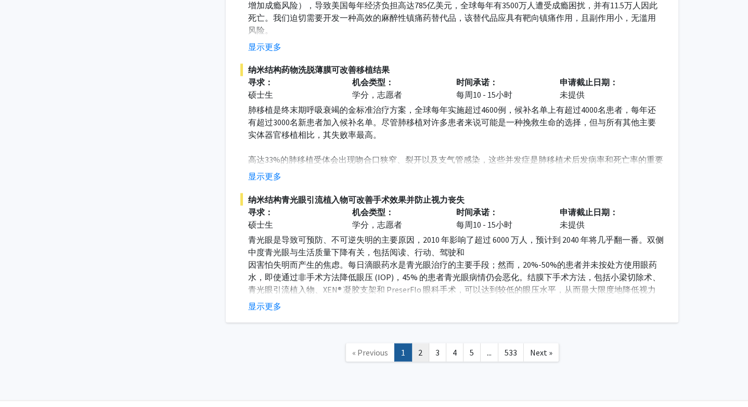
click at [414, 343] on link "2" at bounding box center [420, 352] width 18 height 18
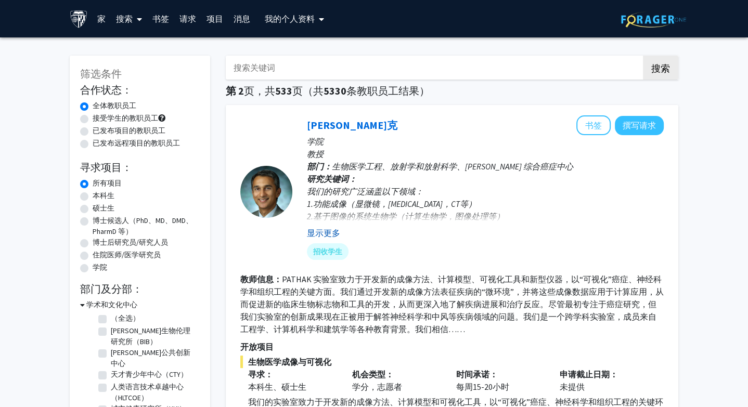
click at [323, 229] on font "显示更多" at bounding box center [323, 233] width 33 height 10
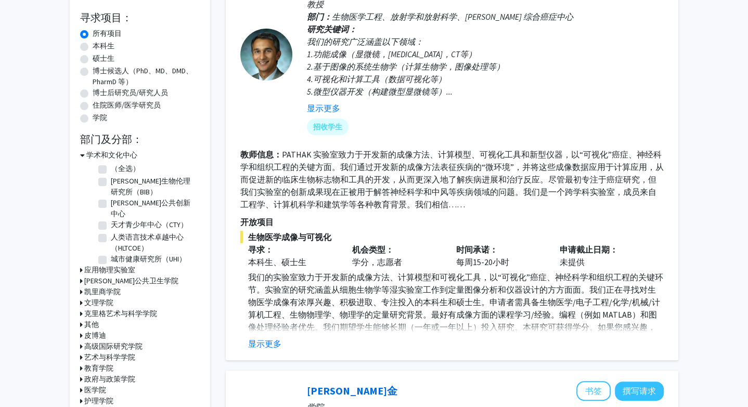
scroll to position [147, 0]
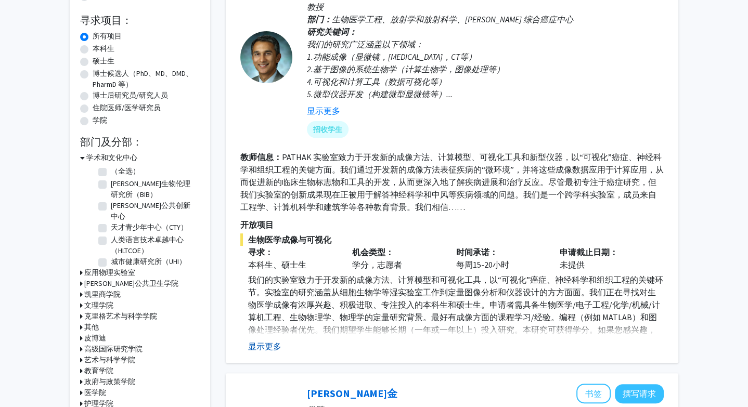
click at [268, 348] on font "显示更多" at bounding box center [264, 346] width 33 height 10
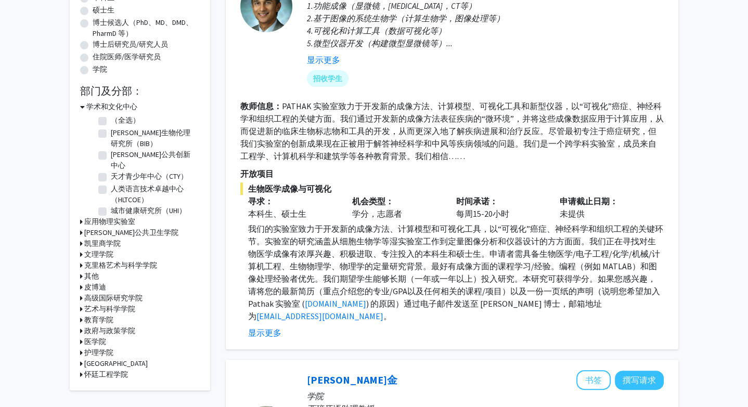
scroll to position [175, 0]
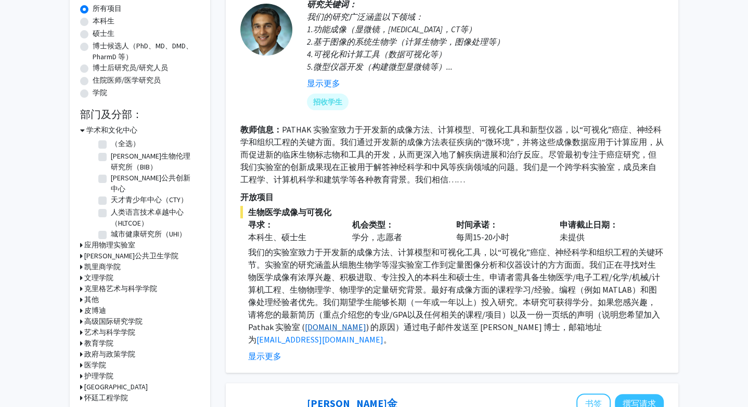
click at [339, 329] on font "www.pathaklab.org" at bounding box center [335, 327] width 61 height 10
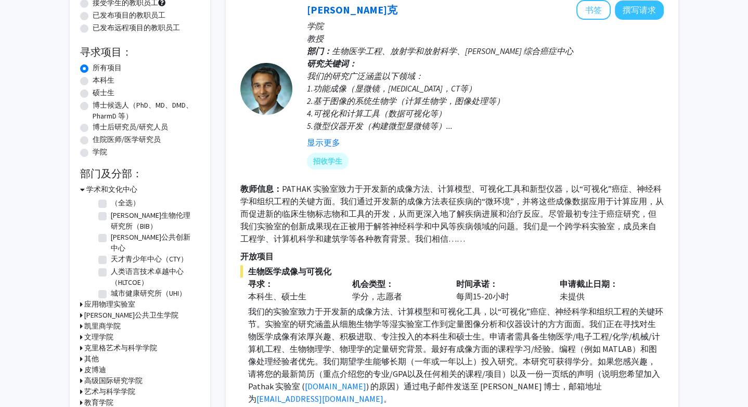
scroll to position [102, 0]
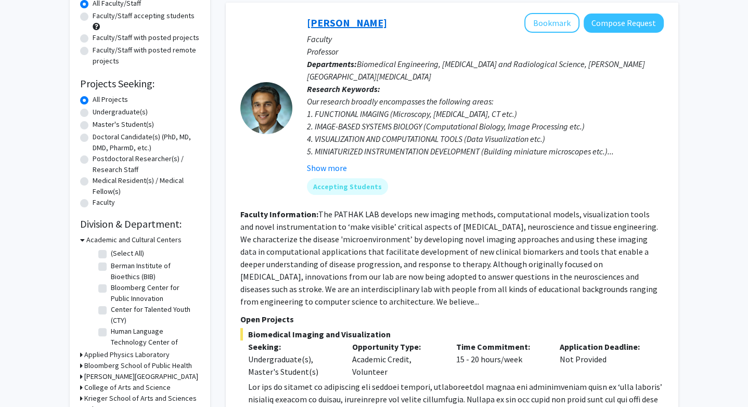
drag, startPoint x: 376, startPoint y: 11, endPoint x: 347, endPoint y: 19, distance: 30.6
click at [333, 19] on div "Arvind Pathak Bookmark Compose Request Faculty Professor Departments: Biomedica…" at bounding box center [452, 268] width 452 height 530
drag, startPoint x: 382, startPoint y: 18, endPoint x: 308, endPoint y: 22, distance: 73.4
click at [308, 22] on div "Arvind Pathak Bookmark Compose Request" at bounding box center [485, 23] width 357 height 20
copy link "Arvind Pathak"
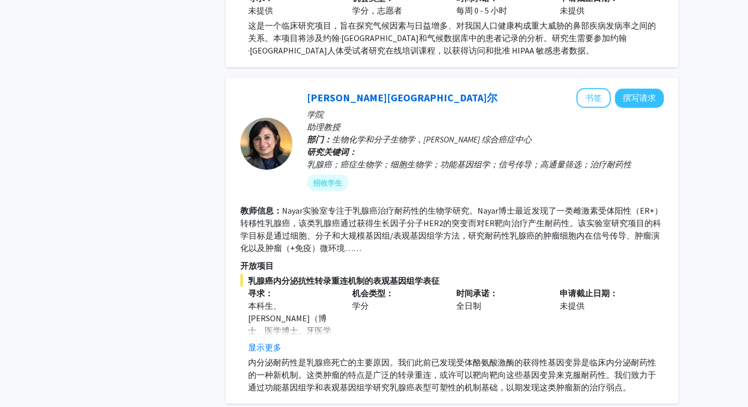
scroll to position [1581, 0]
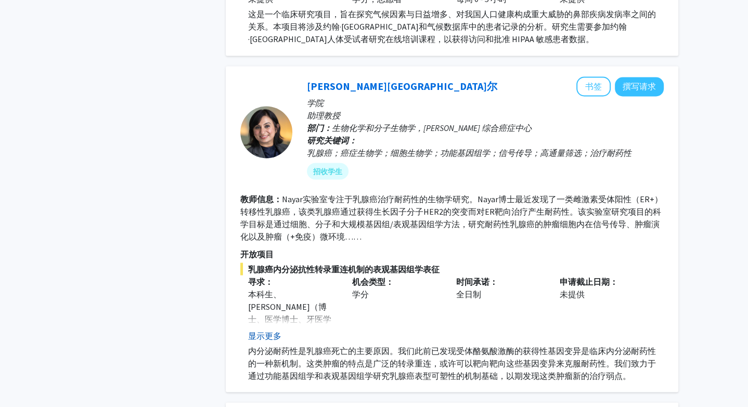
click at [274, 330] on font "显示更多" at bounding box center [264, 335] width 33 height 10
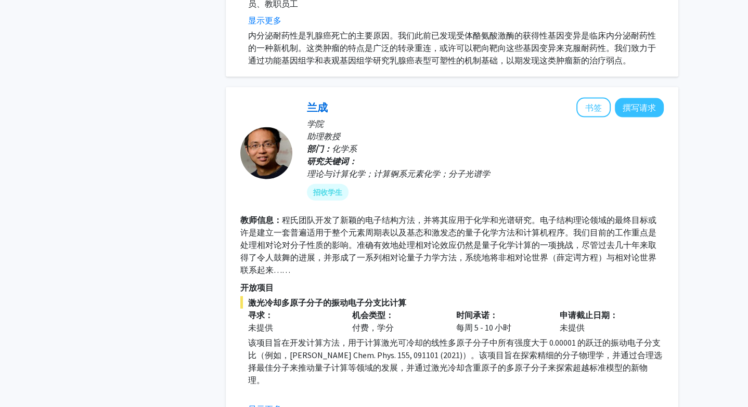
scroll to position [1946, 0]
click at [271, 372] on fg-read-more "该项目旨在开发计算方法，用于计算激光可冷却的线性多原子分子中所有强度大于 0.00001 的跃迁的振动电子分支比（例如，J. Chem. Phys. 155,…" at bounding box center [451, 375] width 423 height 79
click at [274, 404] on font "显示更多" at bounding box center [264, 409] width 33 height 10
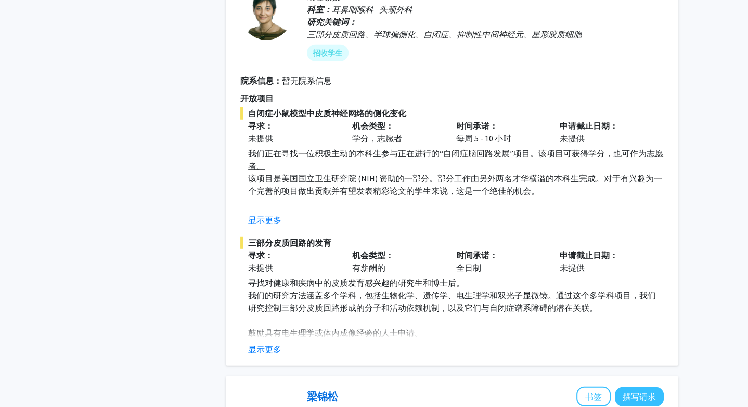
scroll to position [2473, 0]
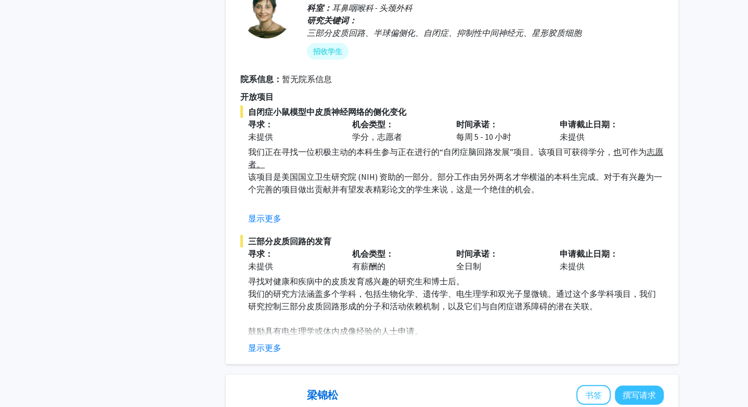
click at [269, 299] on fg-read-more "寻找对健康和疾病中的皮质发育感兴趣的研究生和博士后。 我们的研究方法涵盖多个学科，包括生物化学、遗传学、电生理学和双光子显微镜。通过这个多学科项目，我们研究控…" at bounding box center [451, 314] width 423 height 79
click at [253, 316] on div "塔拉·迪米亚德 书签 撰写请求 学院 助理教授 科室： 耳鼻咽喉科 - 头颈外科 研究关键词： 三部分皮质回路、半球偏侧化、自闭症、抑制性中间神经元、星形胶质…" at bounding box center [452, 155] width 452 height 418
click at [258, 343] on font "显示更多" at bounding box center [264, 348] width 33 height 10
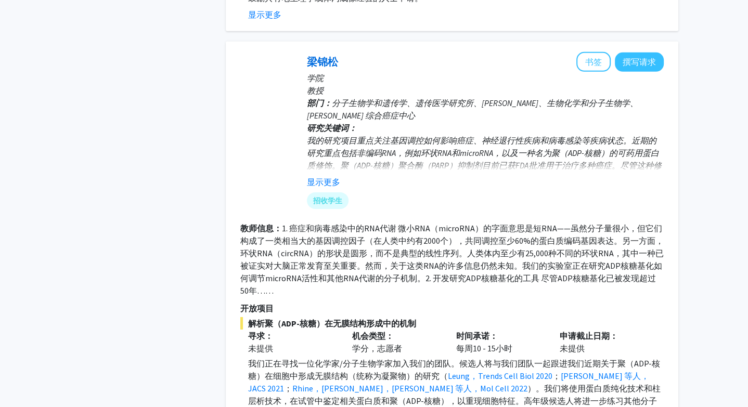
scroll to position [2808, 0]
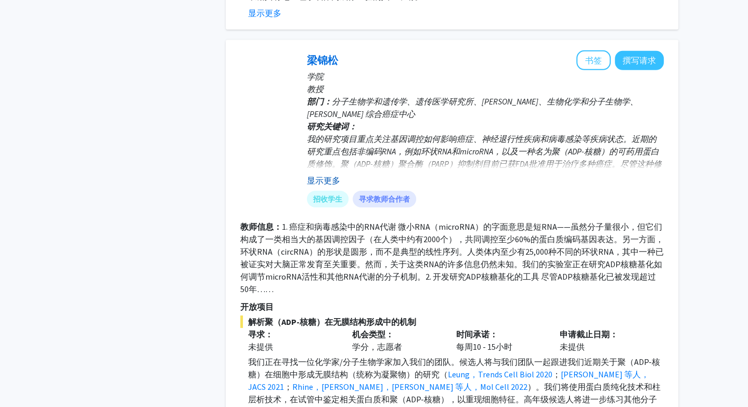
click at [327, 175] on font "显示更多" at bounding box center [323, 180] width 33 height 10
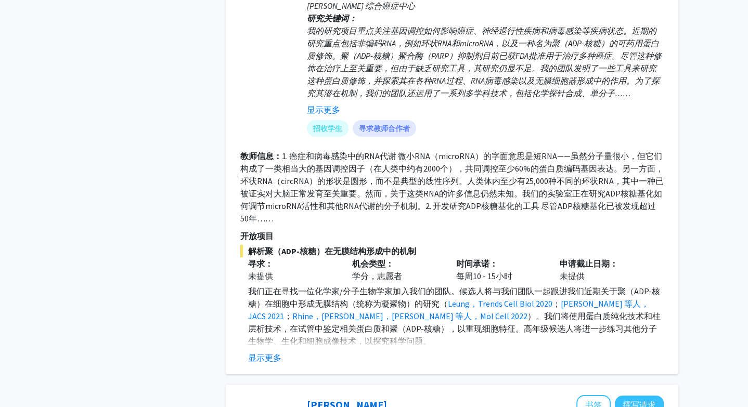
scroll to position [2937, 0]
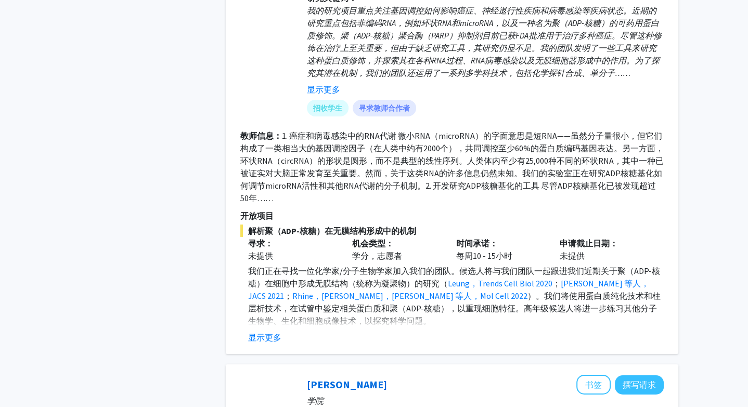
click at [287, 331] on div "显示更多" at bounding box center [455, 337] width 415 height 12
click at [278, 332] on font "显示更多" at bounding box center [264, 337] width 33 height 10
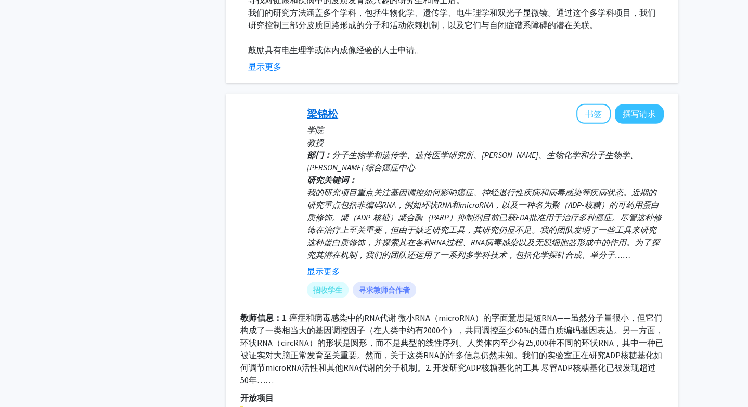
scroll to position [2753, 0]
click at [332, 108] on font "梁锦松" at bounding box center [322, 114] width 31 height 13
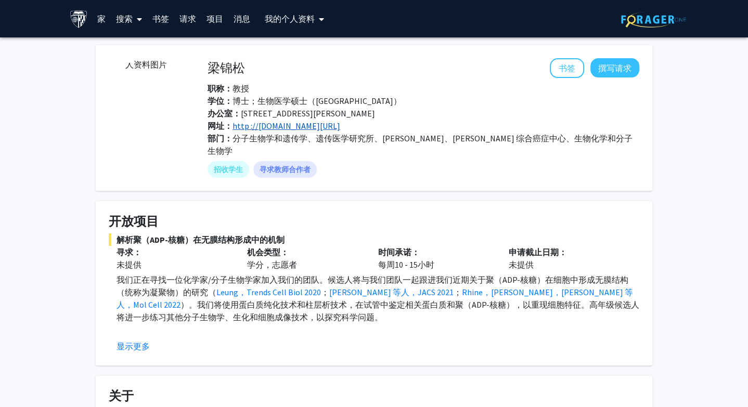
click at [260, 124] on font "http ://leunglab.org/index.html" at bounding box center [286, 126] width 108 height 10
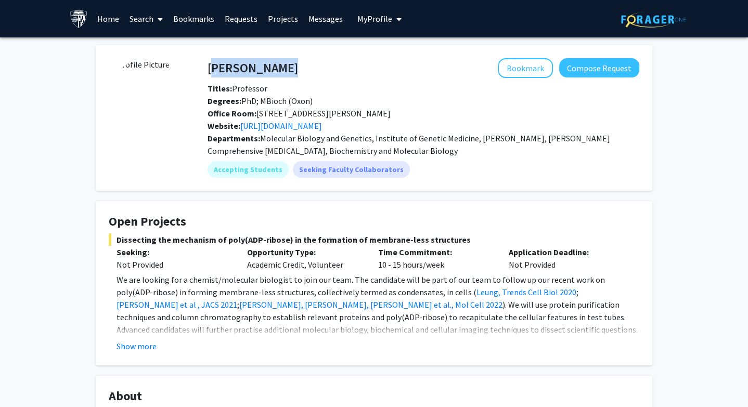
drag, startPoint x: 317, startPoint y: 68, endPoint x: 213, endPoint y: 71, distance: 104.6
click at [213, 70] on div "Anthony K. L. Leung Bookmark Compose Request" at bounding box center [423, 68] width 447 height 20
click at [282, 70] on h4 "Anthony K. L. Leung" at bounding box center [252, 67] width 90 height 19
drag, startPoint x: 316, startPoint y: 69, endPoint x: 210, endPoint y: 69, distance: 106.1
click at [210, 69] on div "Anthony K. L. Leung Bookmark Compose Request" at bounding box center [423, 68] width 447 height 20
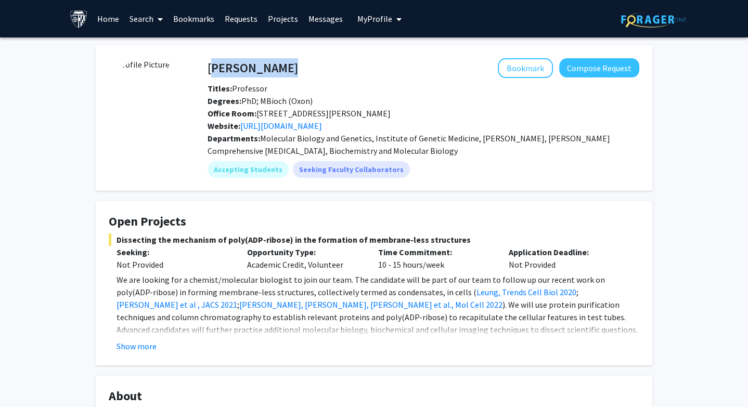
copy h4 "Anthony K. L. Leung"
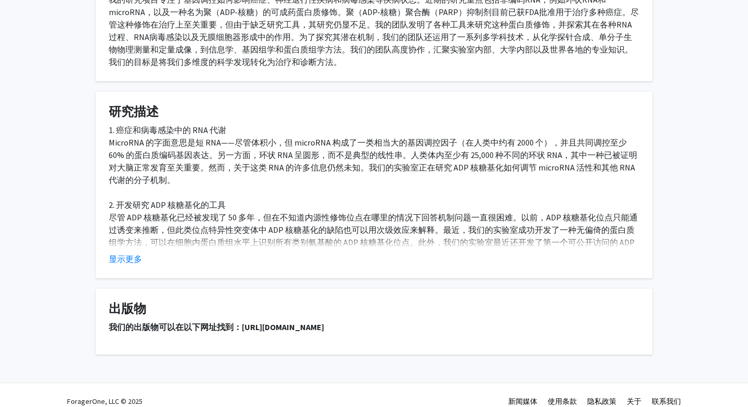
scroll to position [623, 0]
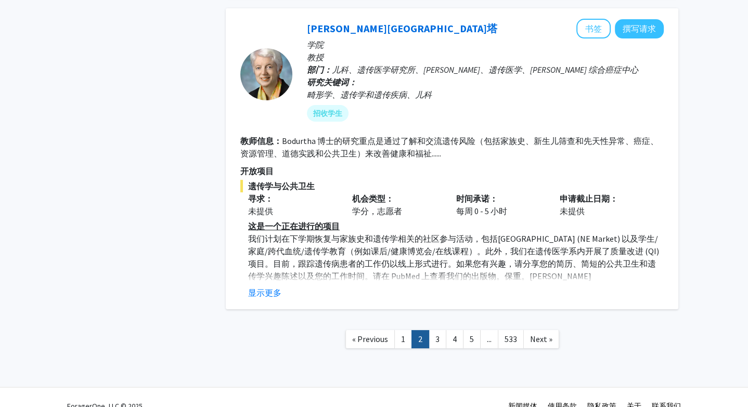
scroll to position [3413, 0]
drag, startPoint x: 447, startPoint y: 326, endPoint x: 437, endPoint y: 322, distance: 10.5
click at [437, 330] on ul "« Previous 1 2 3 4 5 ... 533 Next »" at bounding box center [452, 339] width 214 height 18
click at [437, 330] on link "3" at bounding box center [437, 339] width 18 height 18
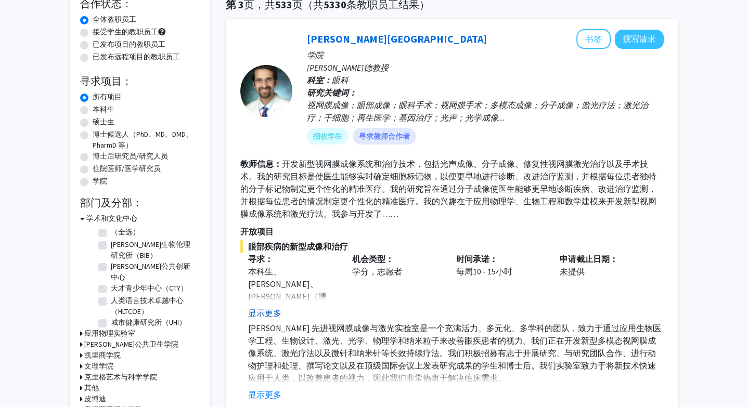
click at [267, 309] on font "显示更多" at bounding box center [264, 313] width 33 height 10
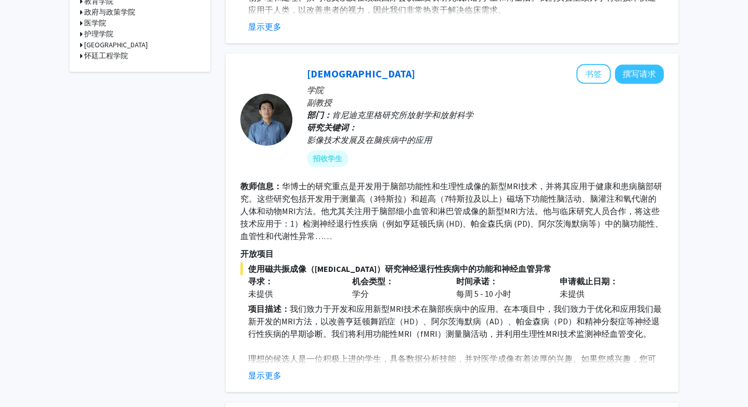
scroll to position [536, 0]
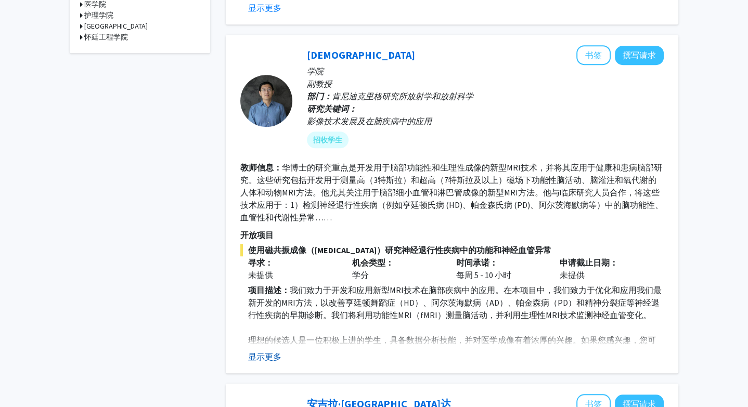
click at [271, 352] on font "显示更多" at bounding box center [264, 357] width 33 height 10
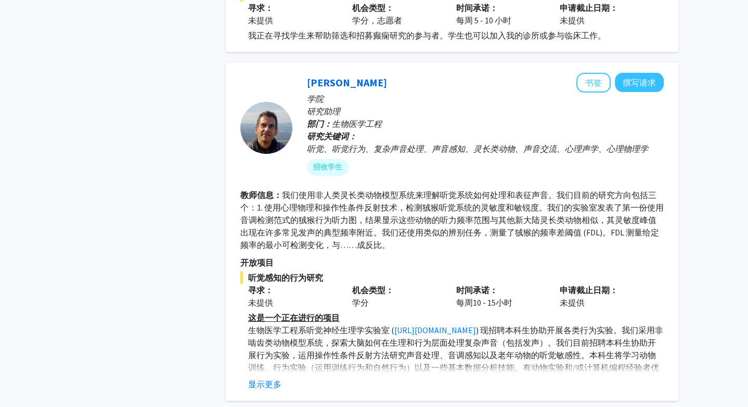
scroll to position [3436, 0]
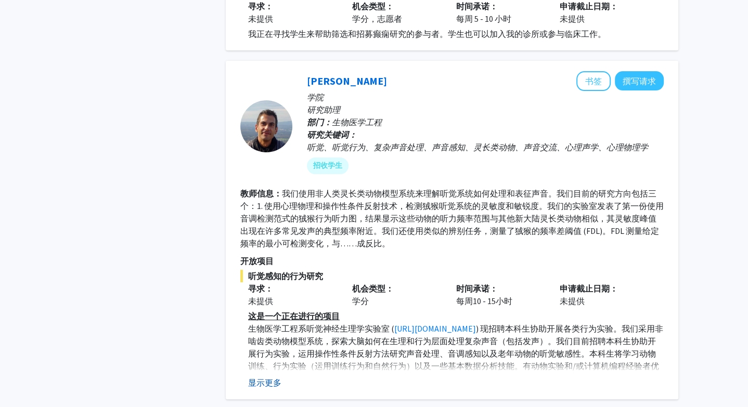
click at [271, 378] on font "显示更多" at bounding box center [264, 383] width 33 height 10
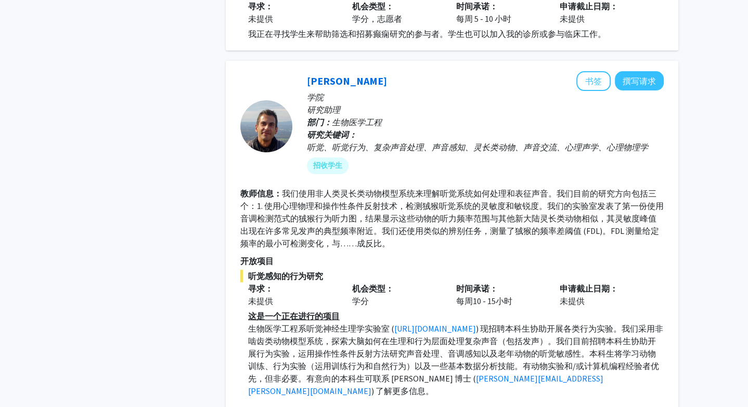
scroll to position [3551, 0]
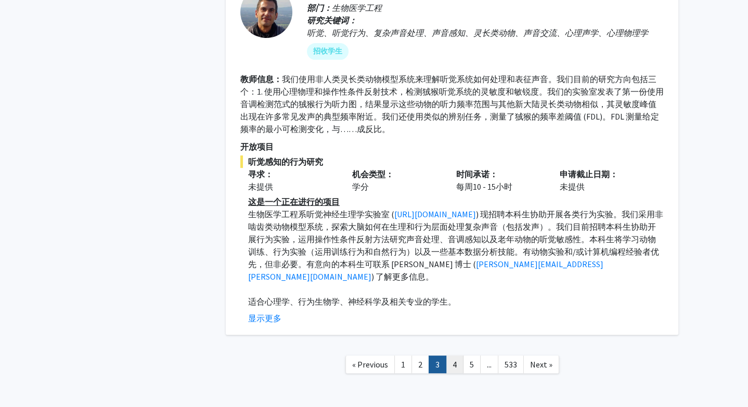
click at [455, 356] on link "4" at bounding box center [455, 365] width 18 height 18
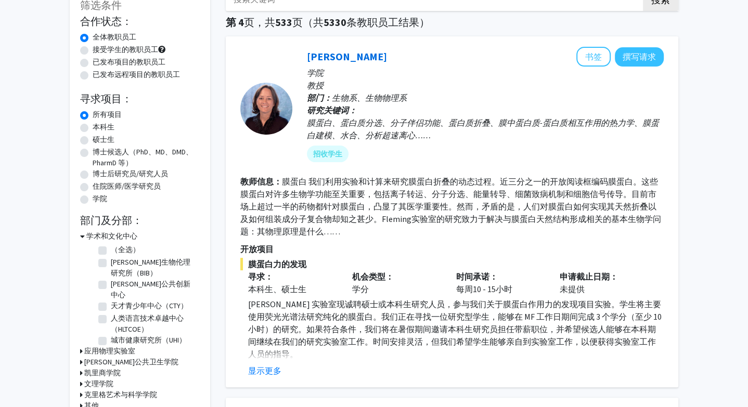
scroll to position [86, 0]
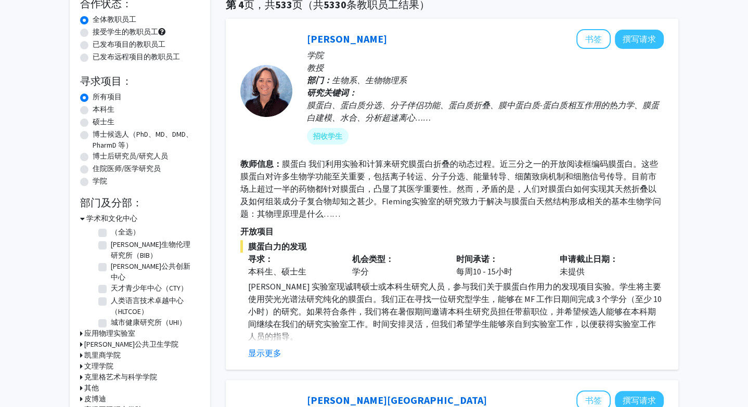
click at [455, 329] on p "Fleming 实验室现诚聘硕士或本科生研究人员，参与我们关于膜蛋白作用力的发现项目实验。学生将主要使用荧光光谱法研究纯化的膜蛋白。我们正在寻找一位研究型学生…" at bounding box center [455, 311] width 415 height 62
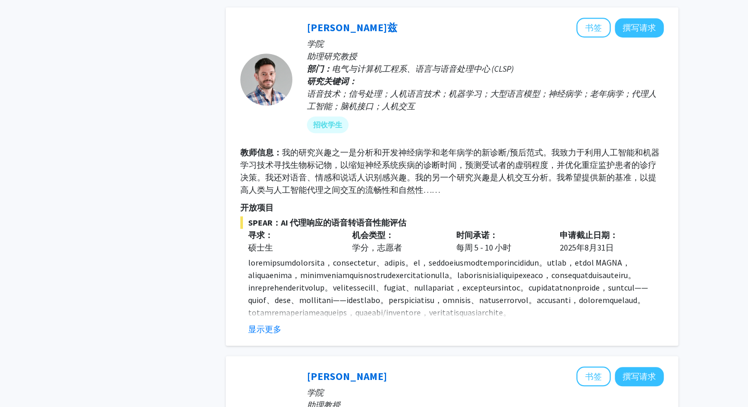
scroll to position [819, 0]
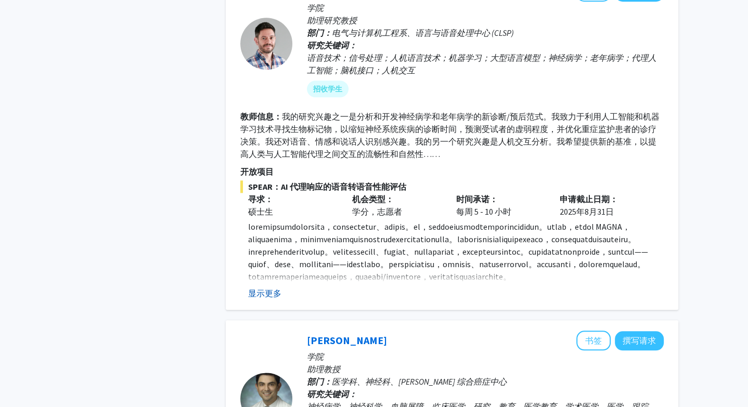
click at [261, 287] on button "显示更多" at bounding box center [264, 293] width 33 height 12
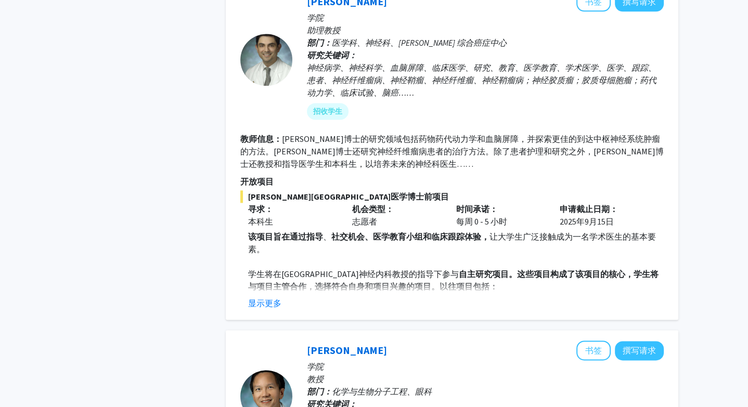
scroll to position [1181, 0]
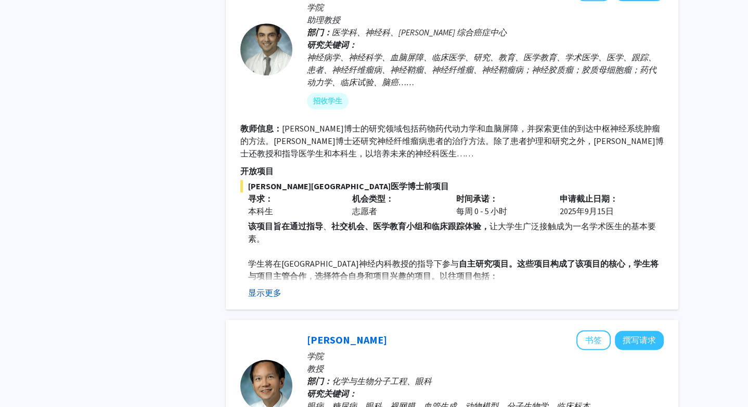
click at [267, 298] on font "显示更多" at bounding box center [264, 293] width 33 height 10
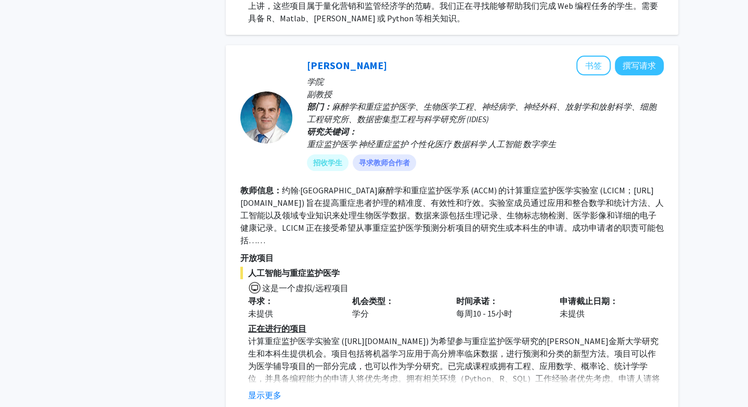
scroll to position [3777, 0]
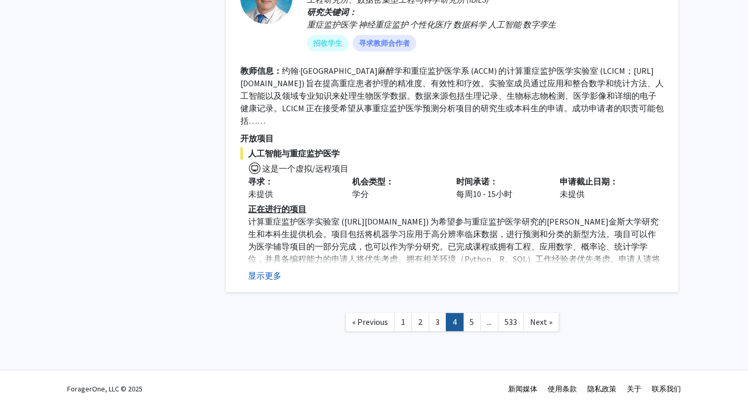
click at [269, 280] on button "显示更多" at bounding box center [264, 275] width 33 height 12
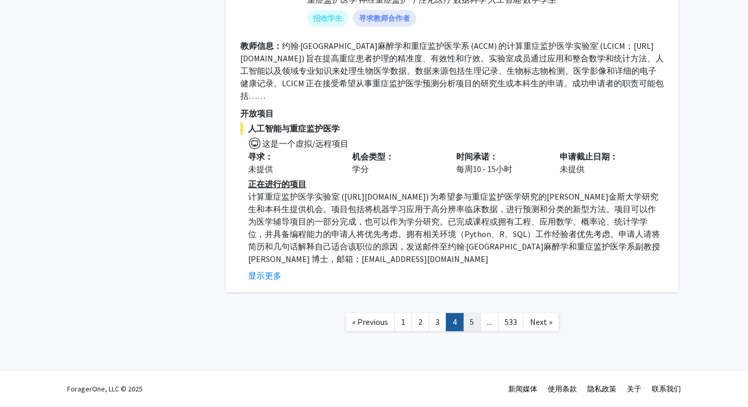
click at [469, 331] on link "5" at bounding box center [472, 322] width 18 height 18
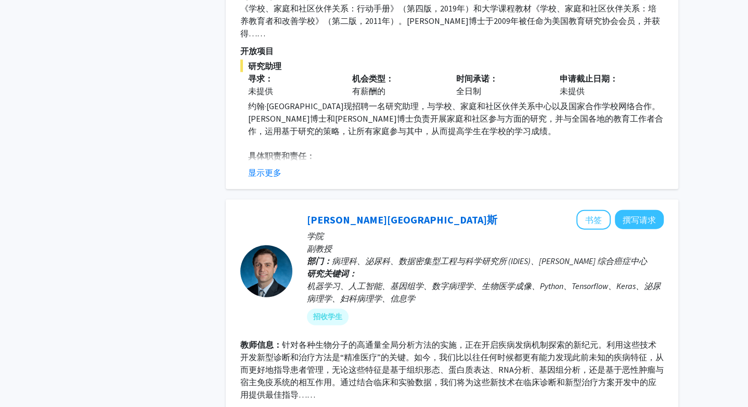
scroll to position [2064, 0]
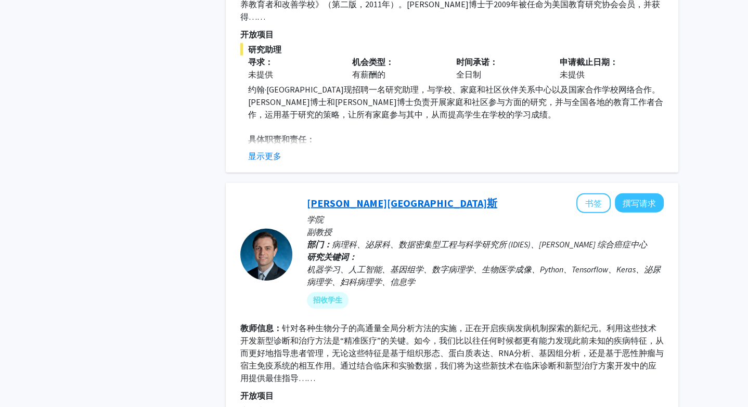
click at [336, 197] on font "亚历山大·巴拉斯" at bounding box center [402, 203] width 190 height 13
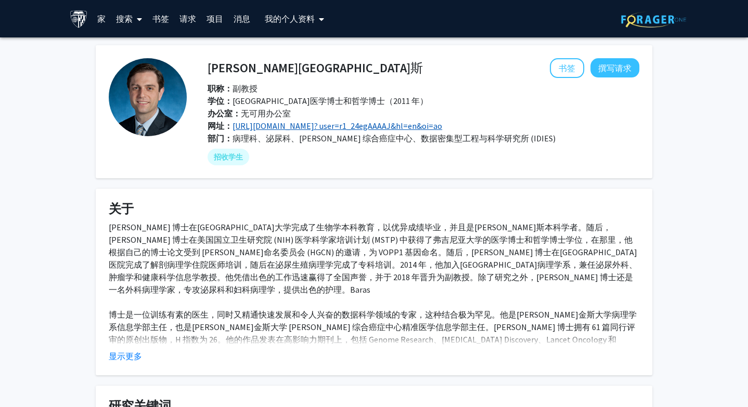
click at [275, 128] on font "https://scholar.google.com/citations? user=r1_24egAAAAJ&hl=en&oi=ao" at bounding box center [337, 126] width 210 height 10
